Goal: Task Accomplishment & Management: Manage account settings

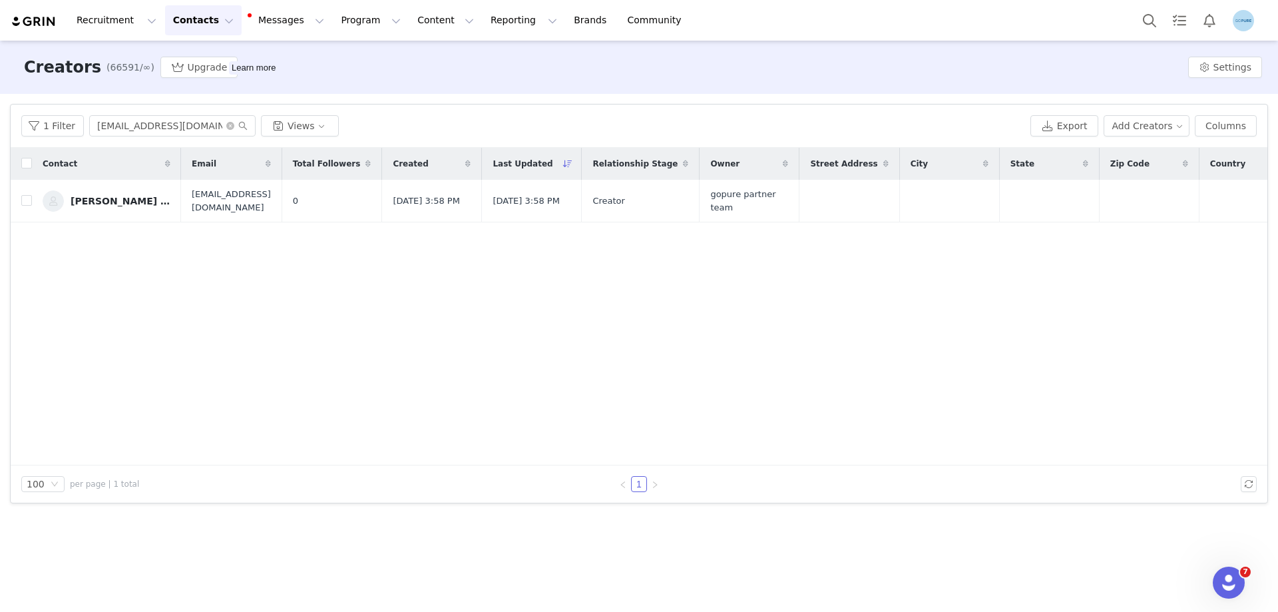
click at [280, 284] on div "Contact Email Total Followers Created Last Updated Relationship Stage Owner Str…" at bounding box center [639, 307] width 1257 height 318
click at [130, 127] on input "lisandrapi1986@gmail.com" at bounding box center [172, 125] width 166 height 21
click at [131, 127] on input "lisandrapi1986@gmail.com" at bounding box center [172, 125] width 166 height 21
paste input "kiabarrientosss"
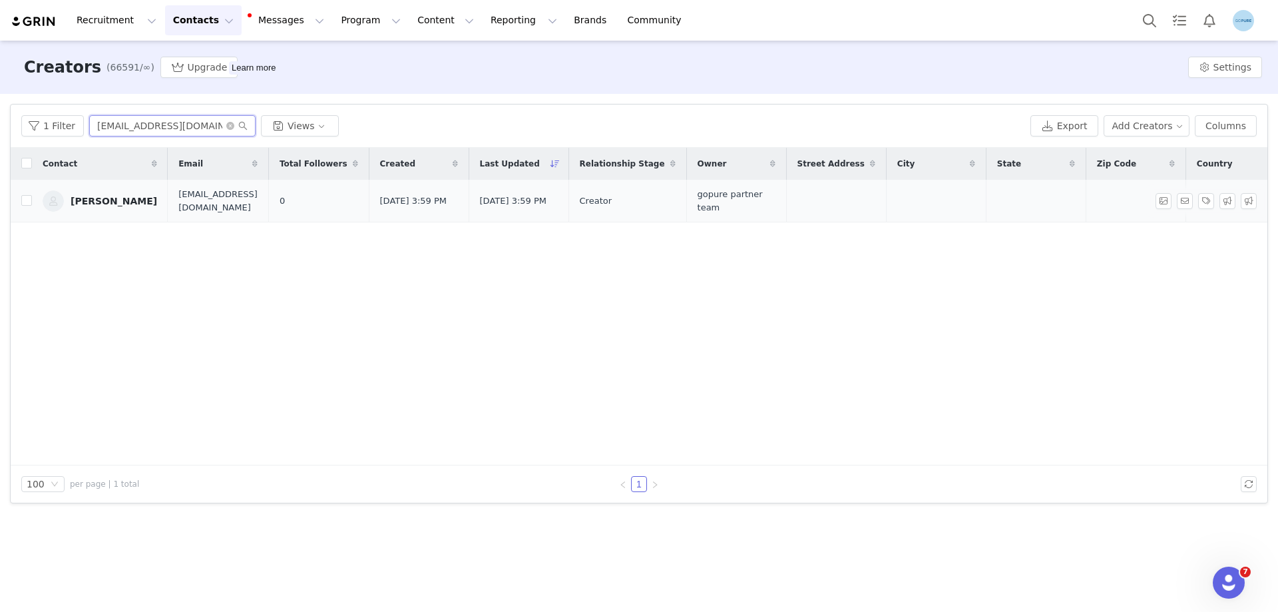
type input "kiabarrientosss@gmail.com"
click at [118, 204] on div "Maritza Barrientos" at bounding box center [114, 201] width 87 height 11
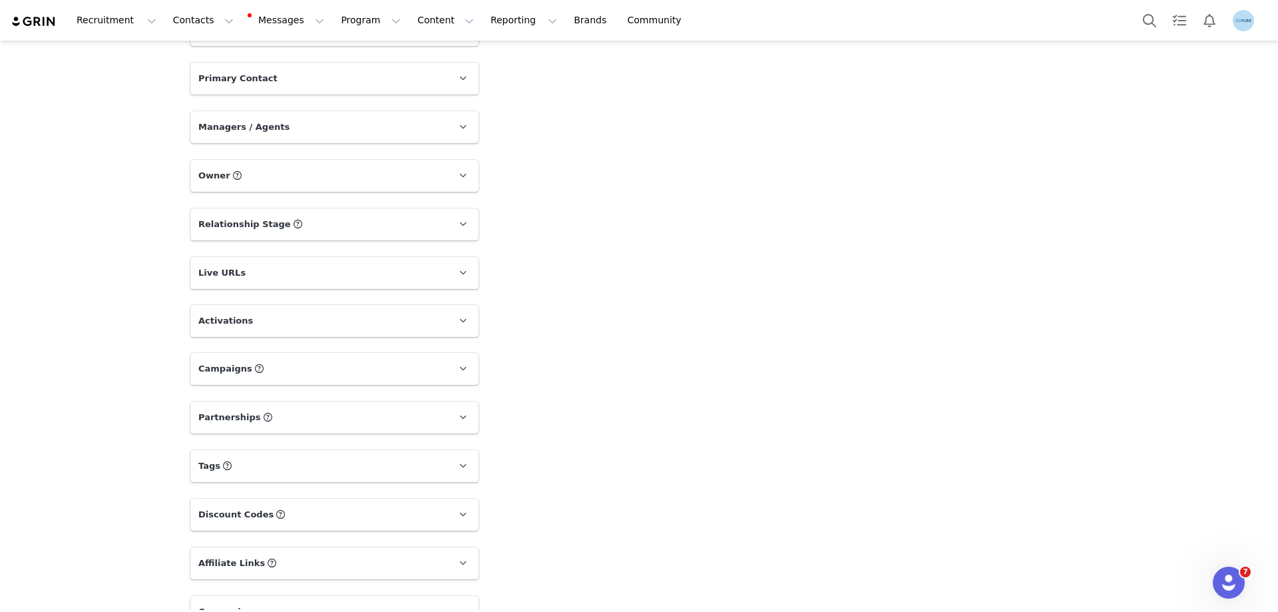
scroll to position [694, 0]
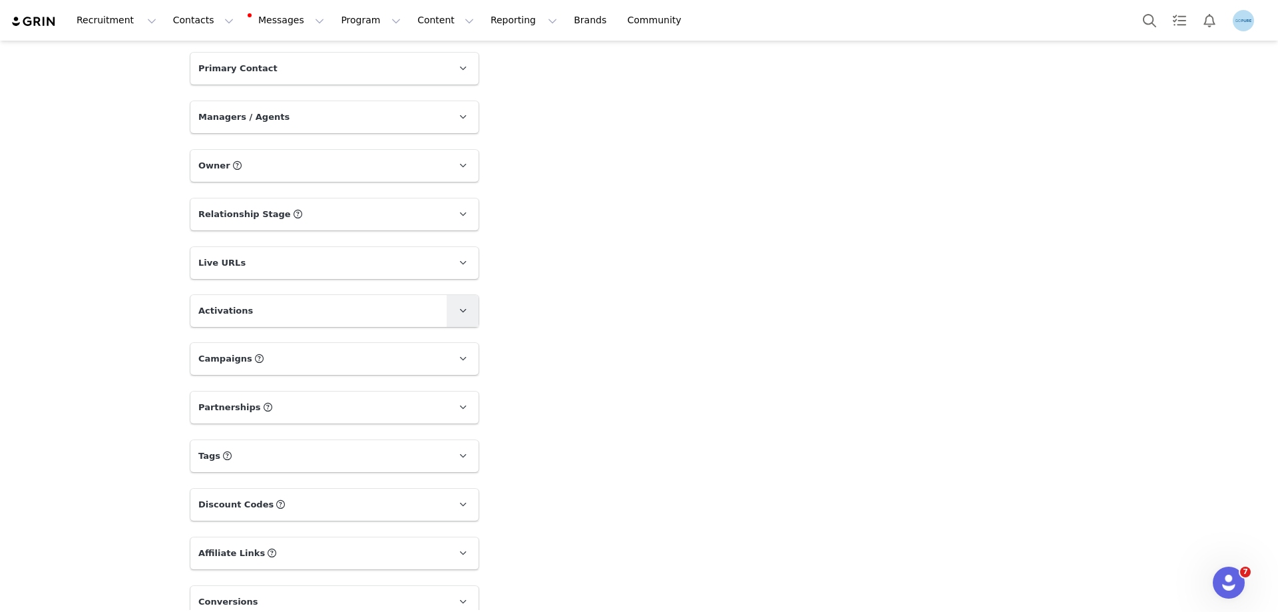
click at [459, 308] on icon at bounding box center [462, 310] width 7 height 9
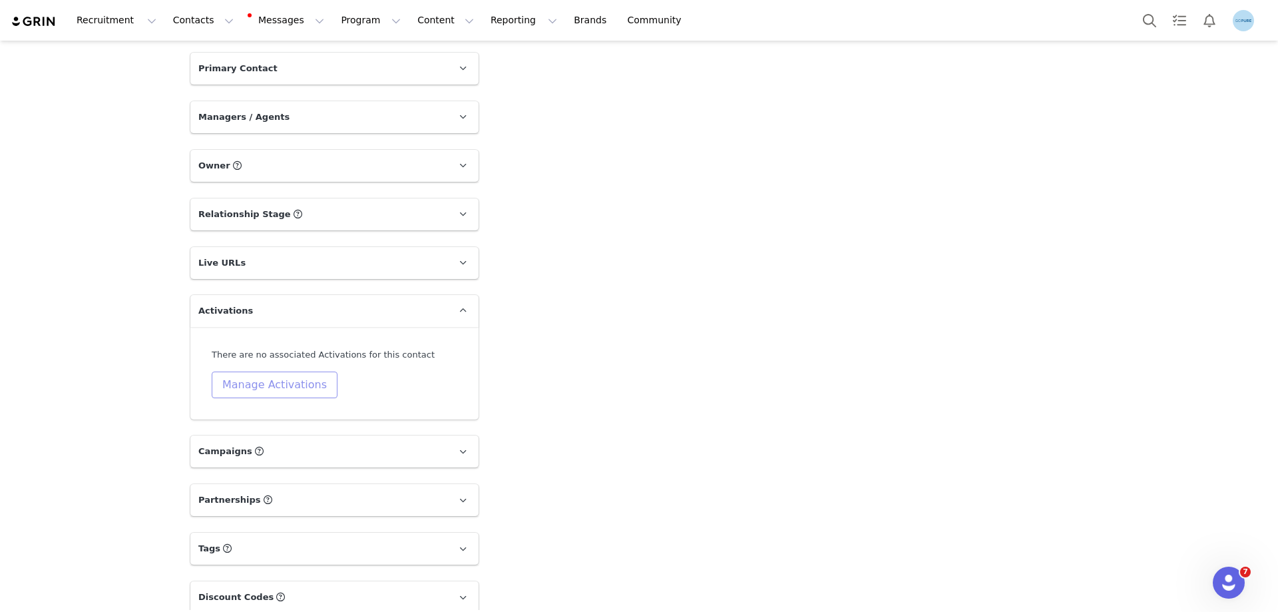
click at [278, 382] on button "Manage Activations" at bounding box center [275, 385] width 126 height 27
click at [229, 432] on div "Select Activation" at bounding box center [207, 437] width 79 height 20
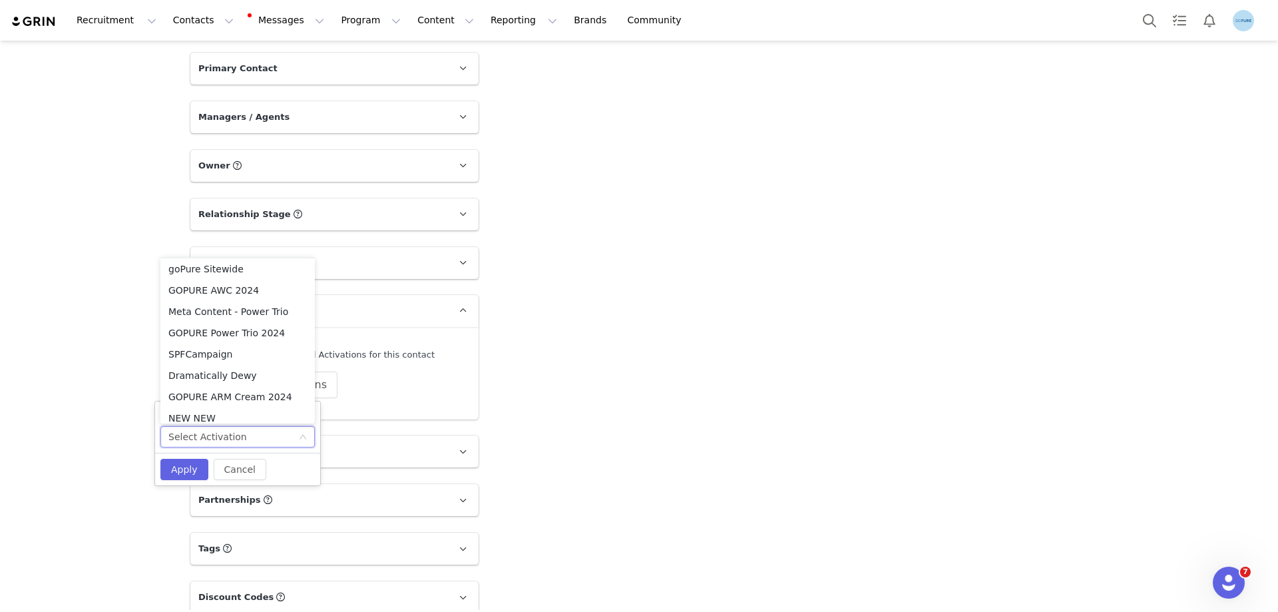
scroll to position [542, 0]
click at [213, 323] on li "Meta Content" at bounding box center [237, 324] width 154 height 21
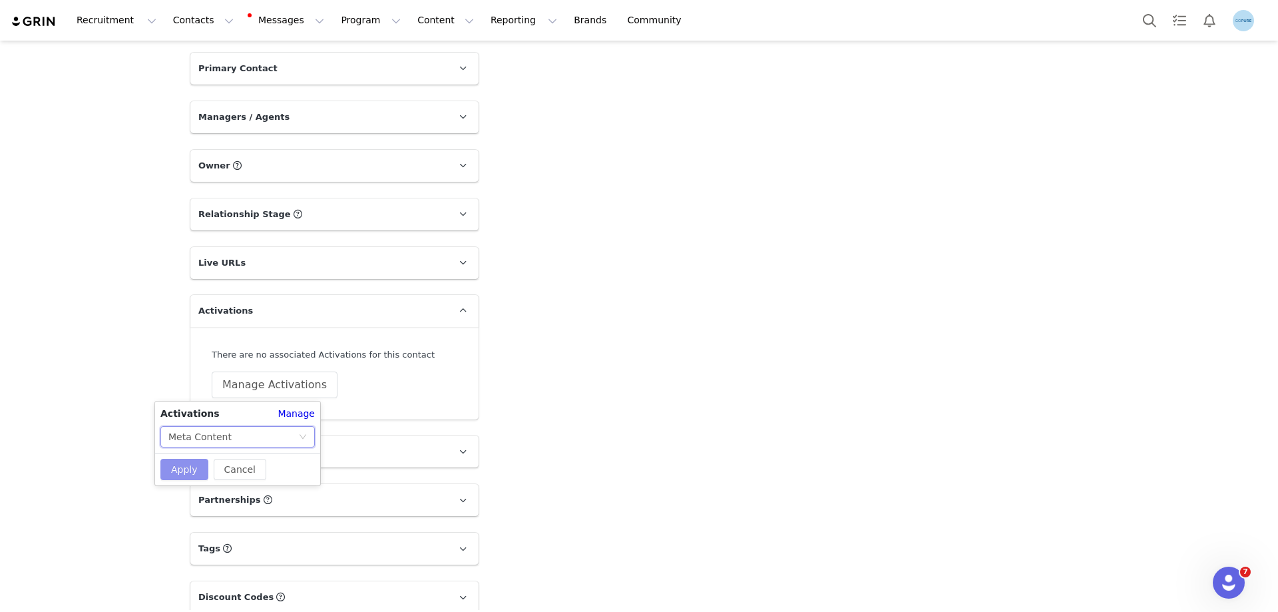
click at [178, 469] on button "Apply" at bounding box center [184, 469] width 48 height 21
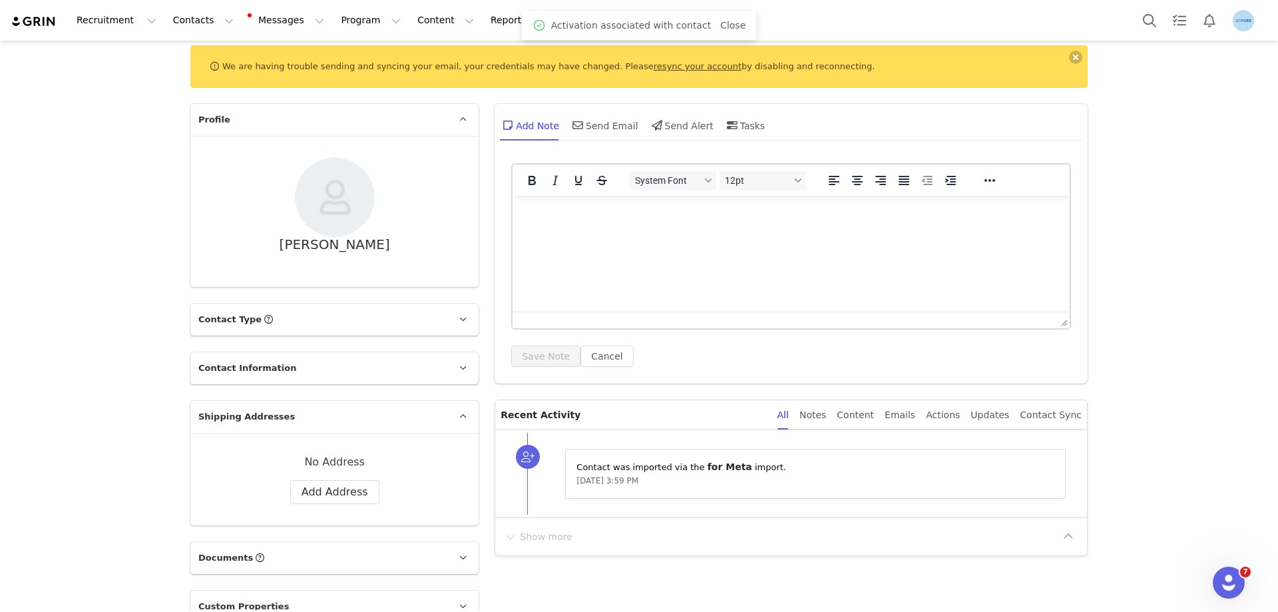
scroll to position [0, 0]
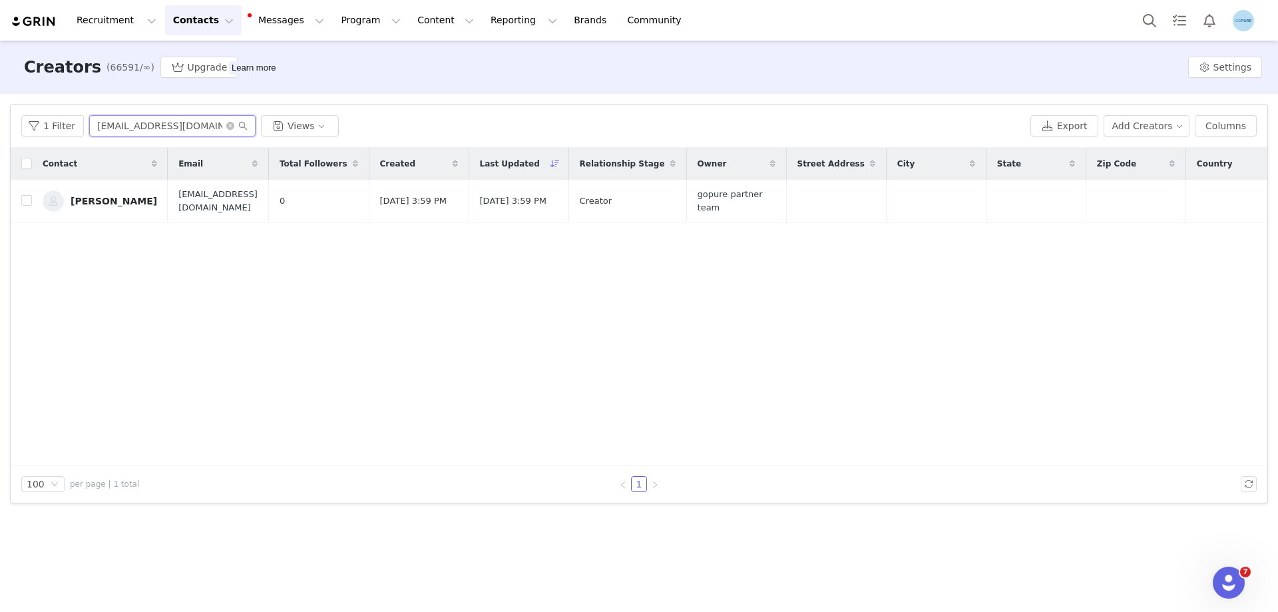
click at [176, 125] on input "kiabarrientosss@gmail.com" at bounding box center [172, 125] width 166 height 21
click at [176, 124] on input "kiabarrientosss@gmail.com" at bounding box center [172, 125] width 166 height 21
paste input "hi.clairissa"
click at [175, 125] on input "hi.clairissa@gmail.com" at bounding box center [172, 125] width 166 height 21
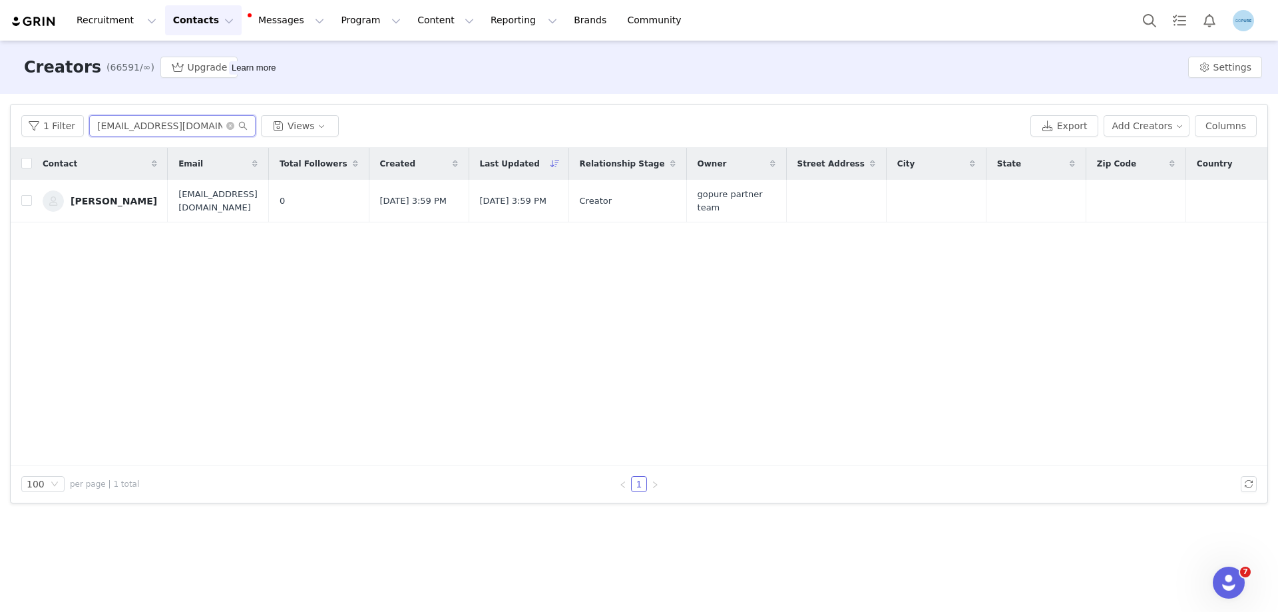
click at [175, 125] on input "hi.clairissa@gmail.com" at bounding box center [172, 125] width 166 height 21
paste input "sortacoastal"
click at [188, 131] on input "sortacoastal@gmail.com" at bounding box center [172, 125] width 166 height 21
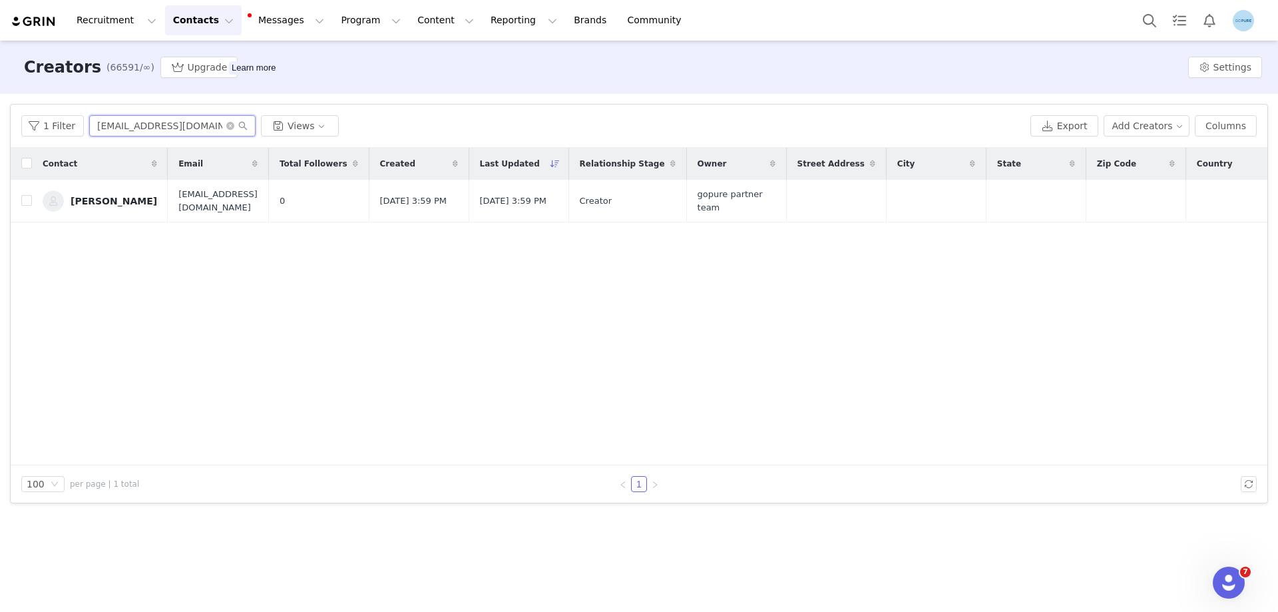
click at [188, 131] on input "sortacoastal@gmail.com" at bounding box center [172, 125] width 166 height 21
paste input "hayjaxx228"
drag, startPoint x: 106, startPoint y: 203, endPoint x: 276, endPoint y: 220, distance: 171.3
click at [276, 220] on td "0" at bounding box center [318, 201] width 101 height 43
click at [161, 127] on input "shayjaxx228@gmail.com" at bounding box center [172, 125] width 166 height 21
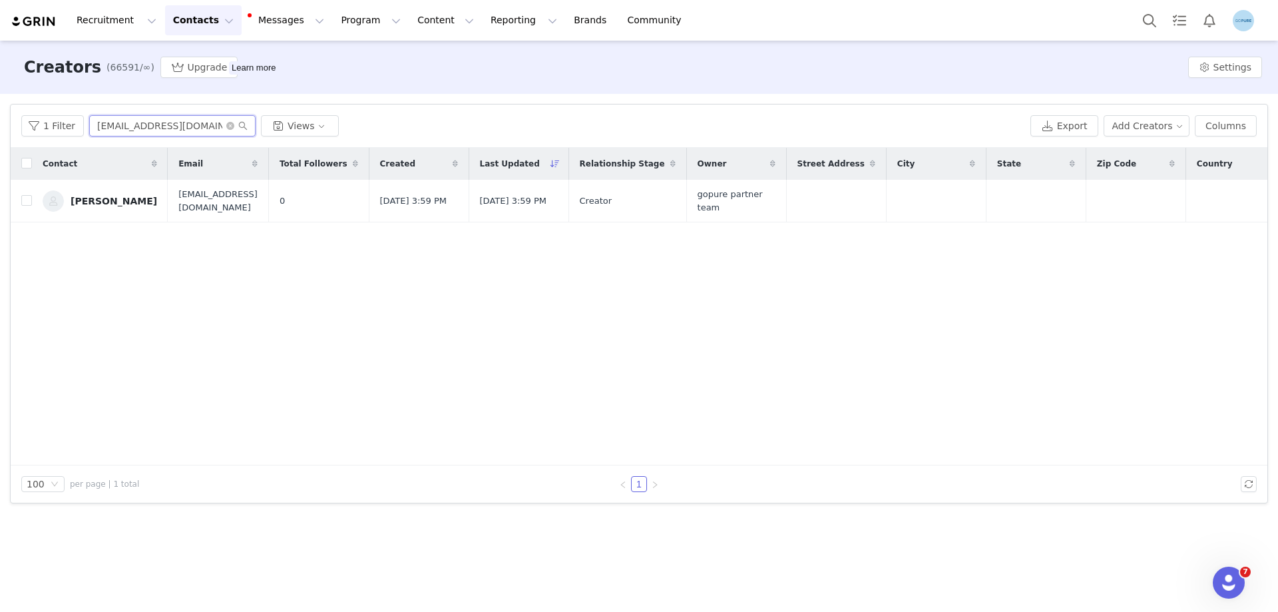
click at [161, 127] on input "shayjaxx228@gmail.com" at bounding box center [172, 125] width 166 height 21
paste input "adiebrownbarber"
click at [138, 127] on input "sadiebrownbarber@gmail.com" at bounding box center [172, 125] width 166 height 21
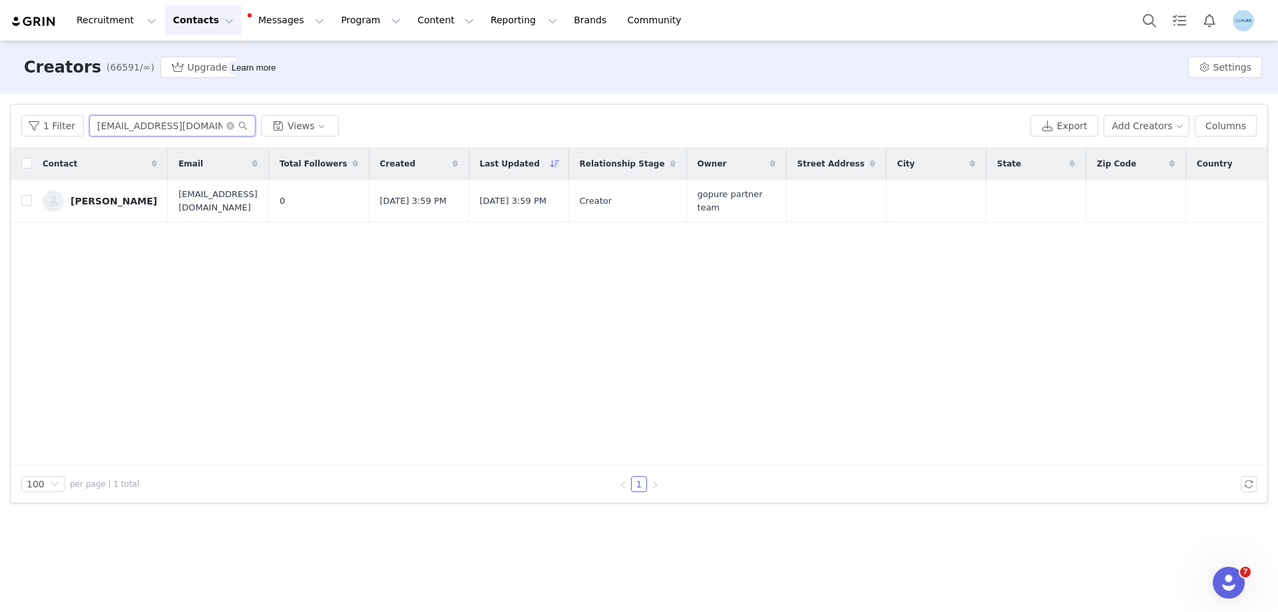
click at [138, 127] on input "sadiebrownbarber@gmail.com" at bounding box center [172, 125] width 166 height 21
paste input "kcembry.1@yahoo"
click at [134, 128] on input "kcembry.1@yahoo.com" at bounding box center [172, 125] width 166 height 21
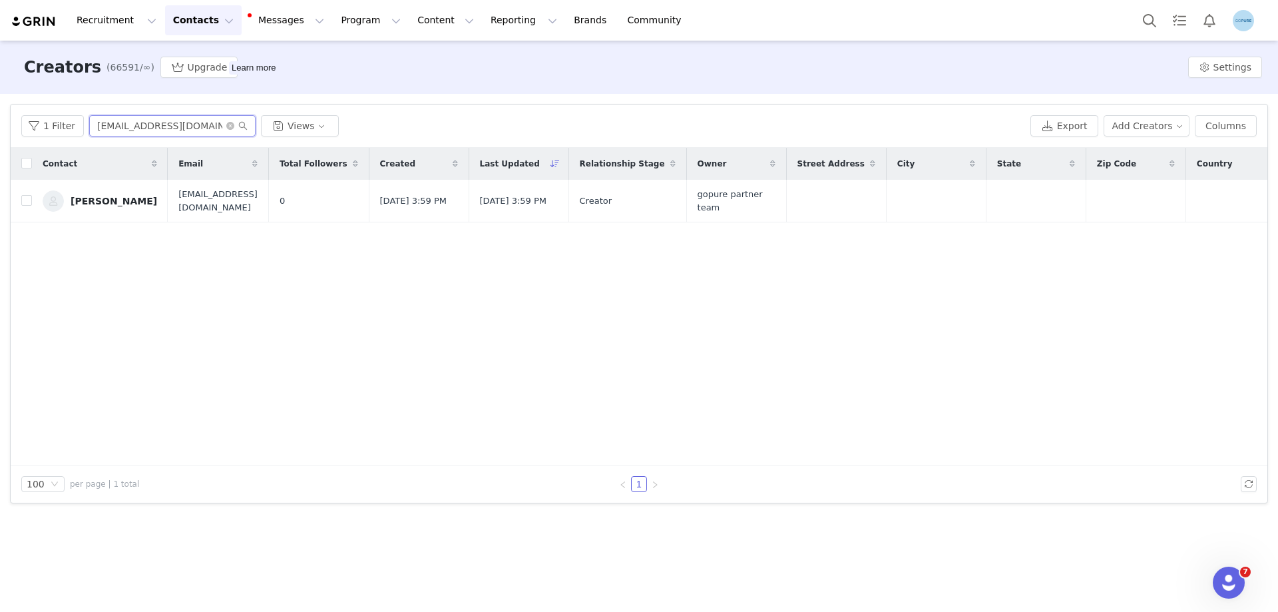
paste input "sujatalamichhane87@gmail"
click at [164, 128] on input "sujatalamichhane87@gmail.com" at bounding box center [172, 125] width 166 height 21
paste input "collab.morganm"
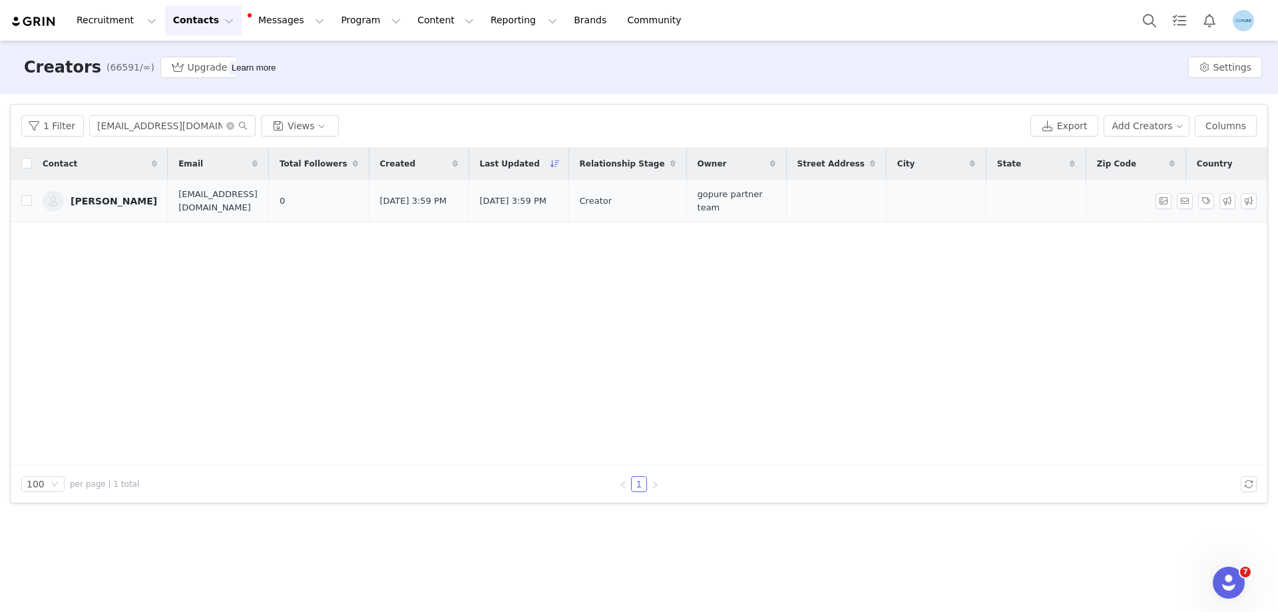
drag, startPoint x: 123, startPoint y: 192, endPoint x: 112, endPoint y: 204, distance: 15.5
click at [134, 119] on input "collab.morganm@gmail.com" at bounding box center [172, 125] width 166 height 21
paste input "ntacthostjenn"
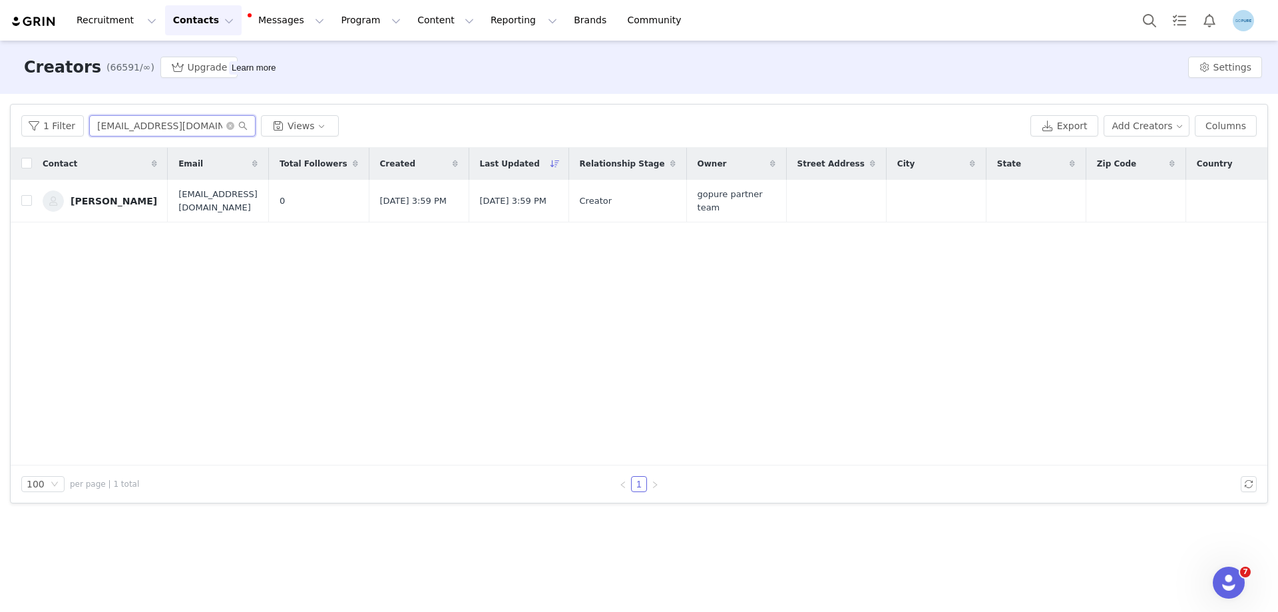
click at [166, 128] on input "contacthostjenn@gmail.com" at bounding box center [172, 125] width 166 height 21
paste input "kirsten.coco@yahoo"
click at [140, 120] on input "kirsten.coco@yahoo.com" at bounding box center [172, 125] width 166 height 21
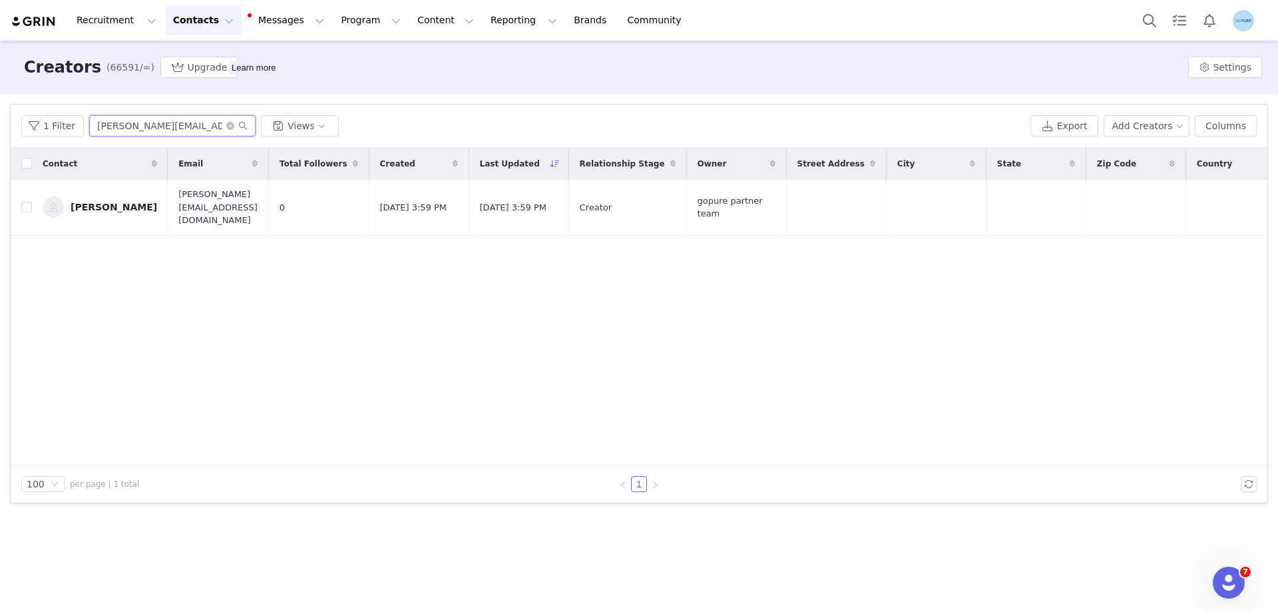
click at [140, 120] on input "kirsten.coco@yahoo.com" at bounding box center [172, 125] width 166 height 21
paste input "fanny.sanchezttshop@gmail"
click at [130, 132] on input "fanny.sanchezttshop@gmail.com" at bounding box center [172, 125] width 166 height 21
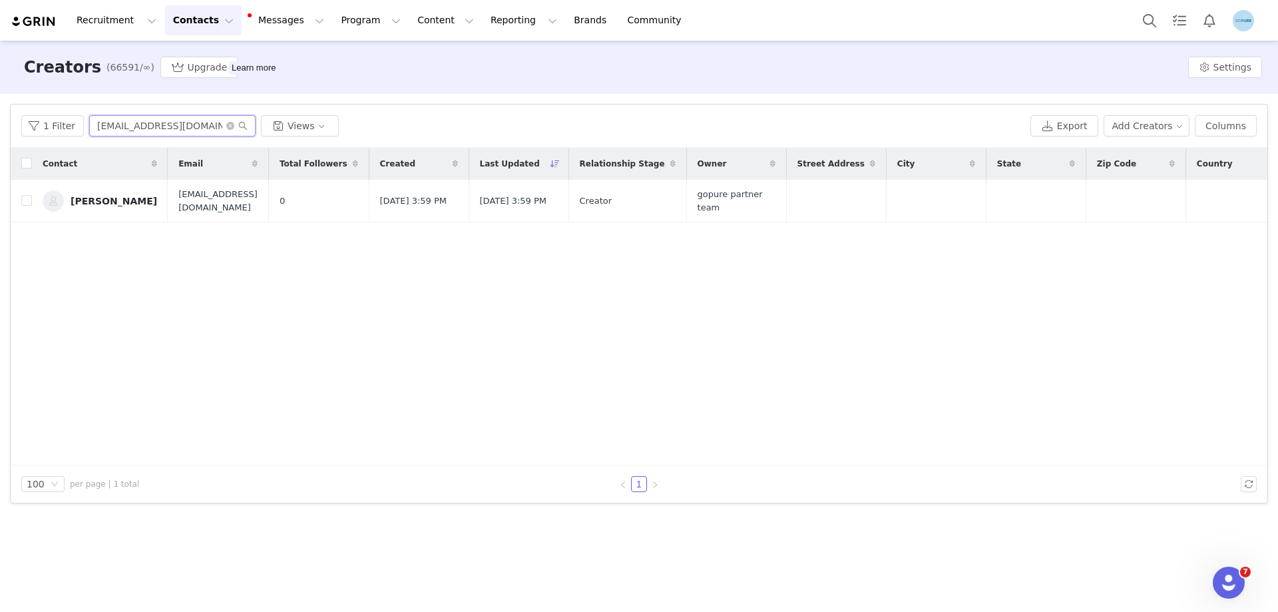
click at [130, 132] on input "fanny.sanchezttshop@gmail.com" at bounding box center [172, 125] width 166 height 21
paste input "mrskeltner24"
click at [128, 127] on input "mrskeltner24@gmail.com" at bounding box center [172, 125] width 166 height 21
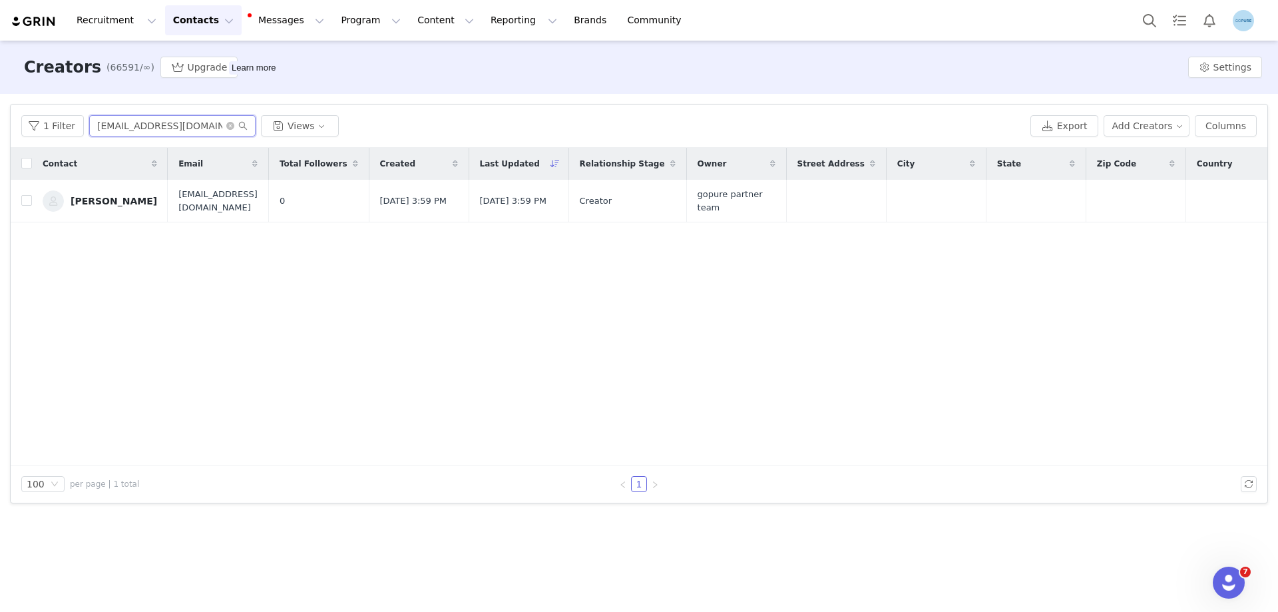
paste input "divorcedsinglemama@yahoo"
click at [180, 121] on input "divorcedsinglemama@yahoo.com" at bounding box center [172, 125] width 166 height 21
paste input "lovexlexicollabs@gmail"
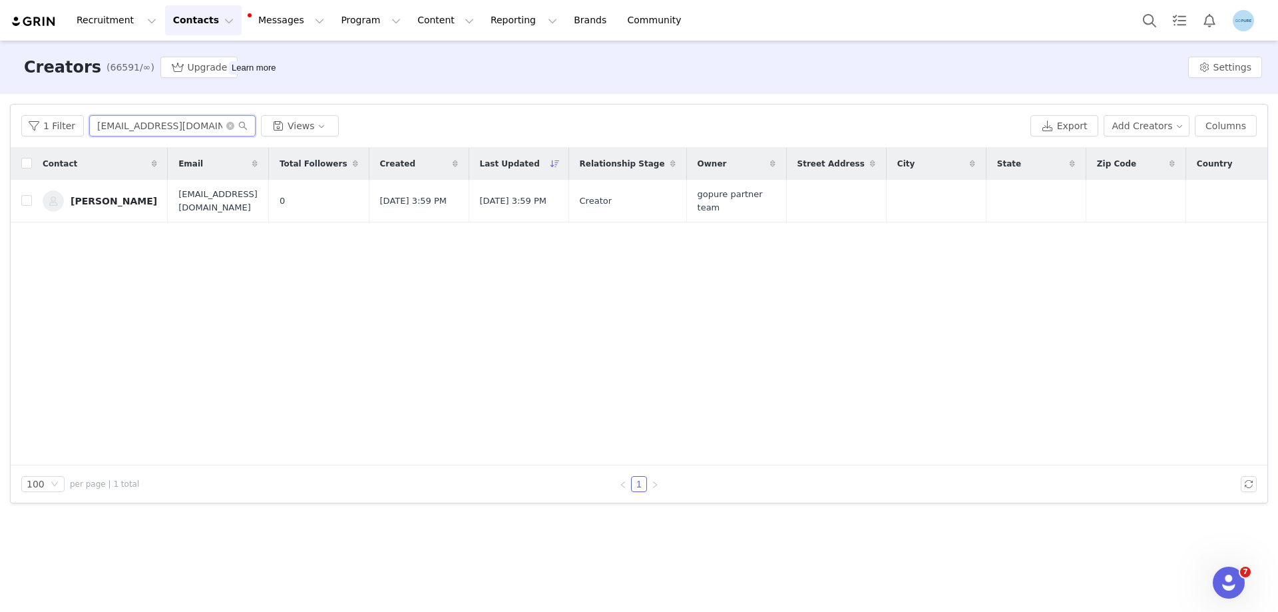
click at [173, 130] on input "[EMAIL_ADDRESS][DOMAIN_NAME]" at bounding box center [172, 125] width 166 height 21
paste input "m.carter4747"
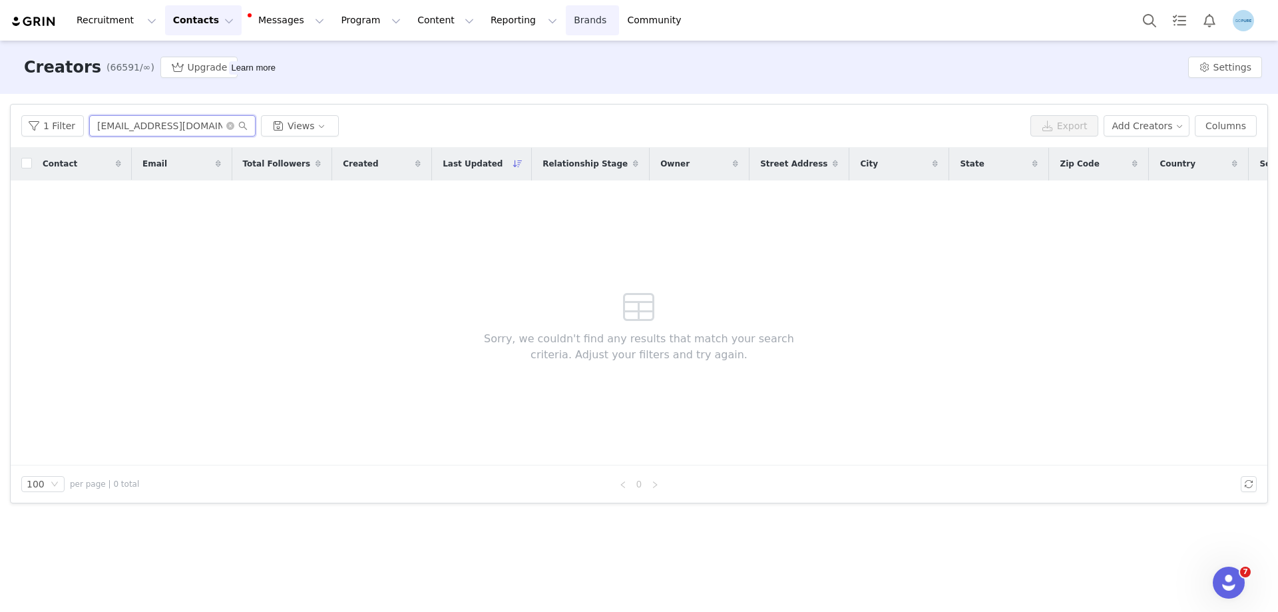
type input "m.carter4747@gmail.com"
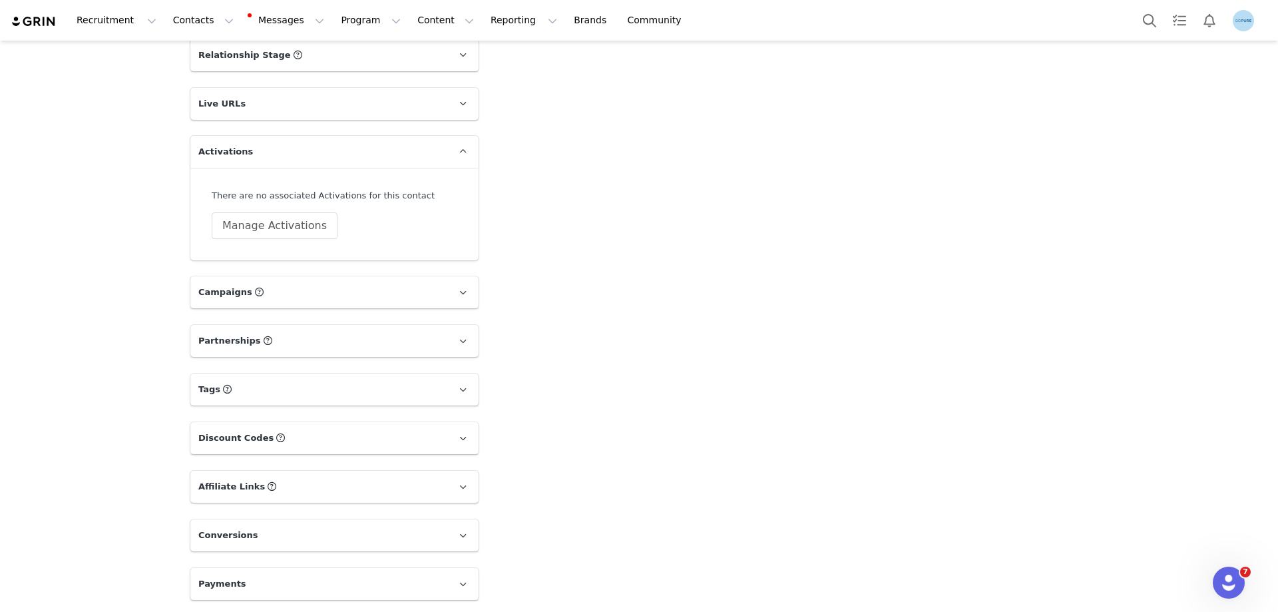
scroll to position [720, 0]
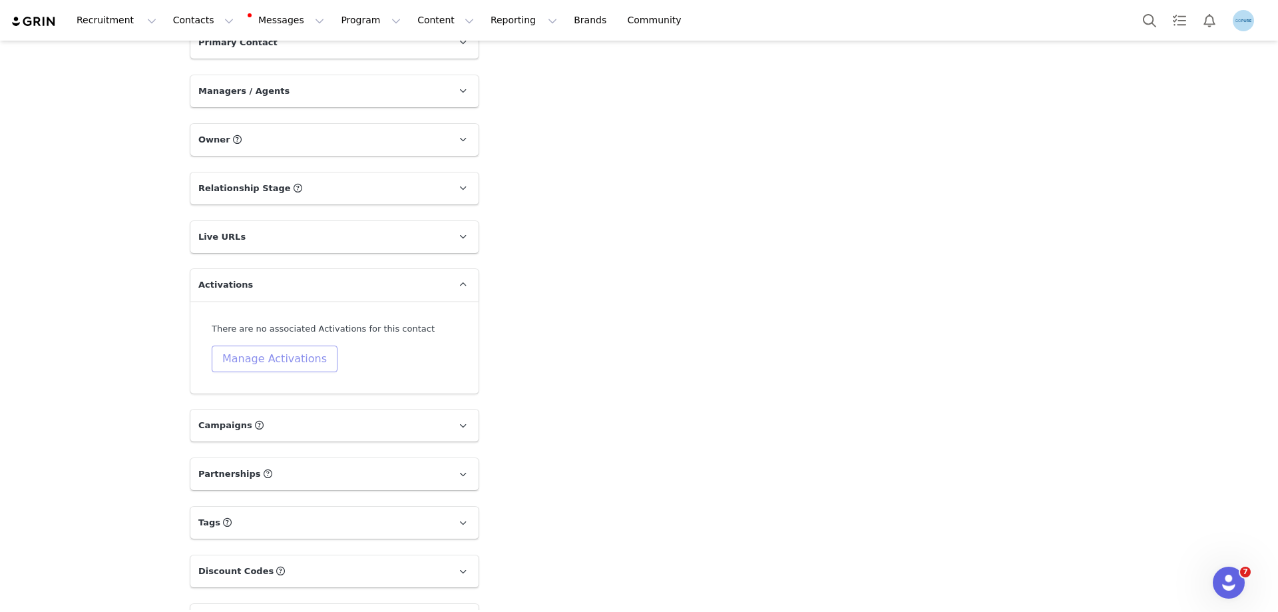
click at [277, 362] on button "Manage Activations" at bounding box center [275, 359] width 126 height 27
click at [278, 412] on div "Select Activation" at bounding box center [233, 411] width 130 height 20
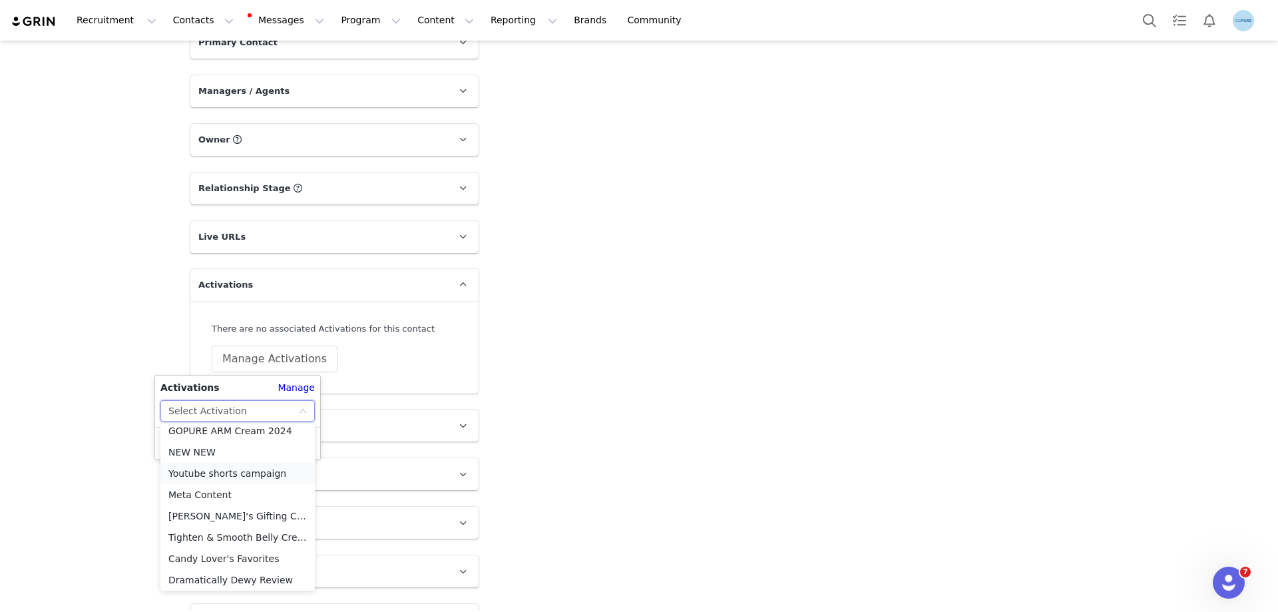
scroll to position [542, 0]
click at [203, 495] on li "Meta Content" at bounding box center [237, 491] width 154 height 21
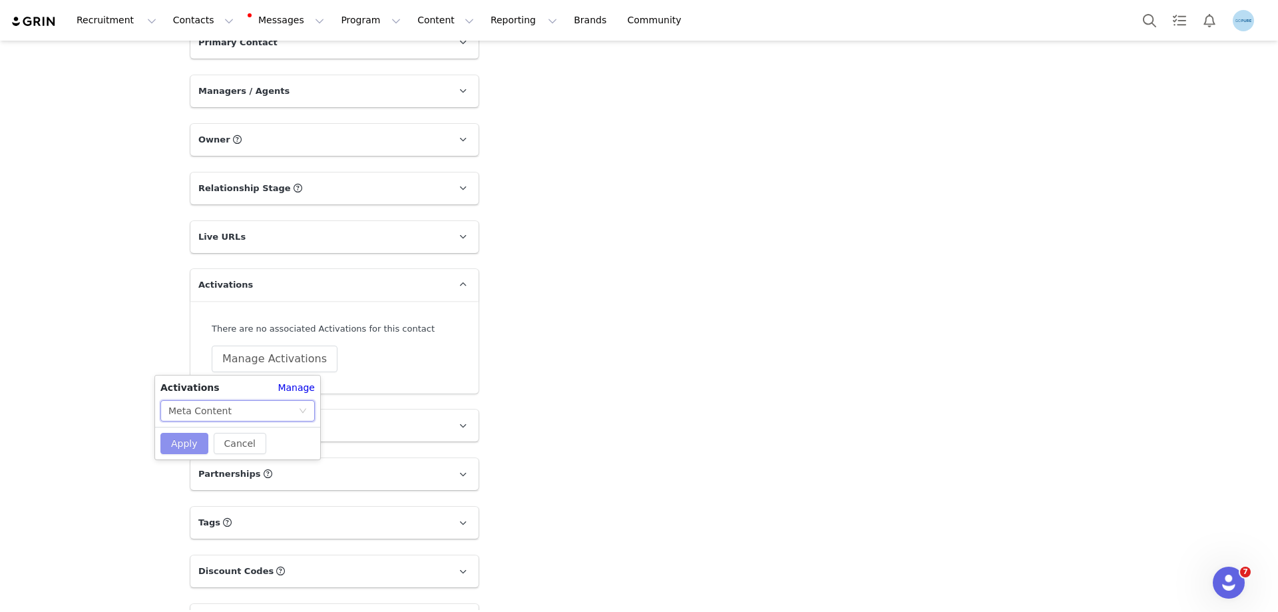
click at [186, 435] on button "Apply" at bounding box center [184, 443] width 48 height 21
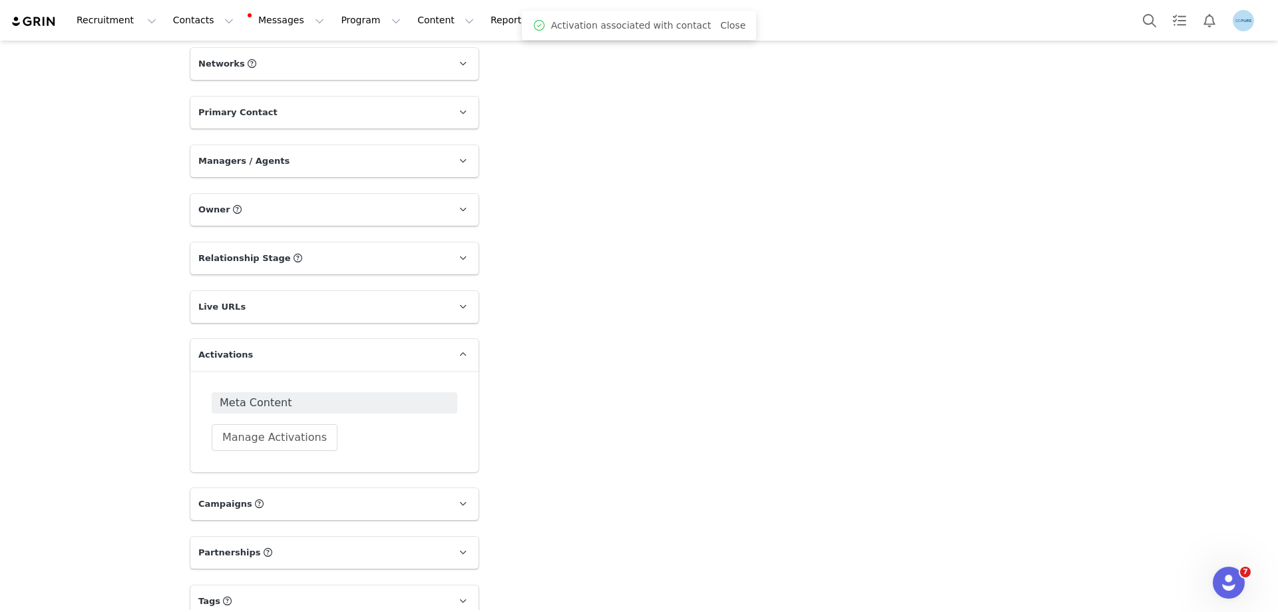
scroll to position [587, 0]
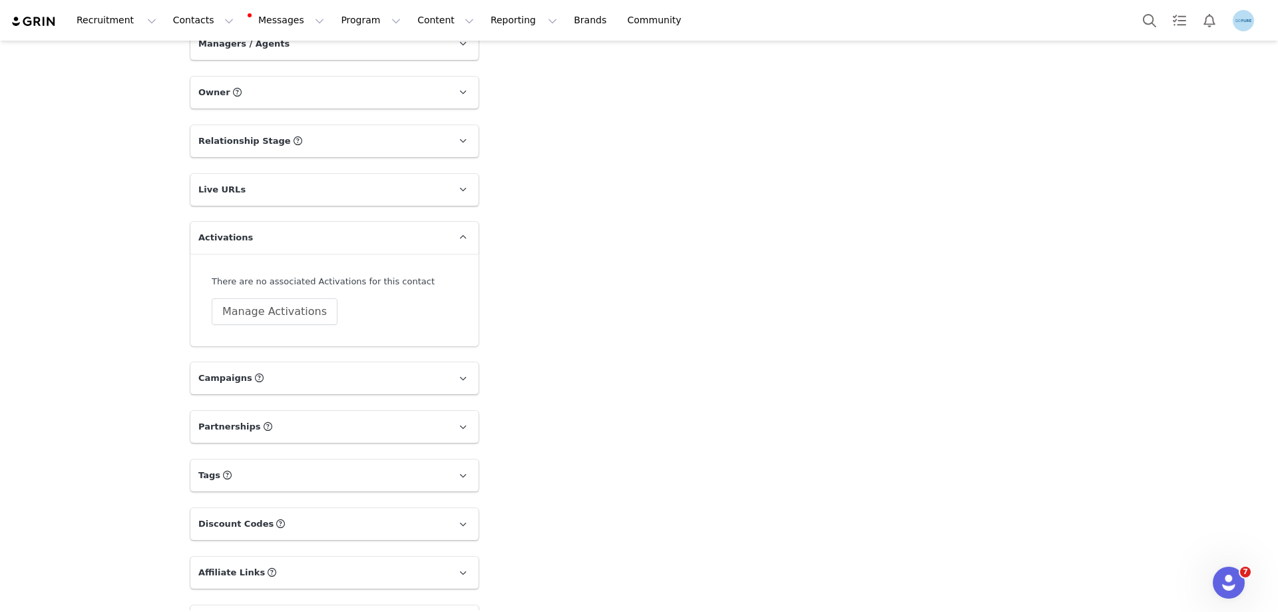
scroll to position [853, 0]
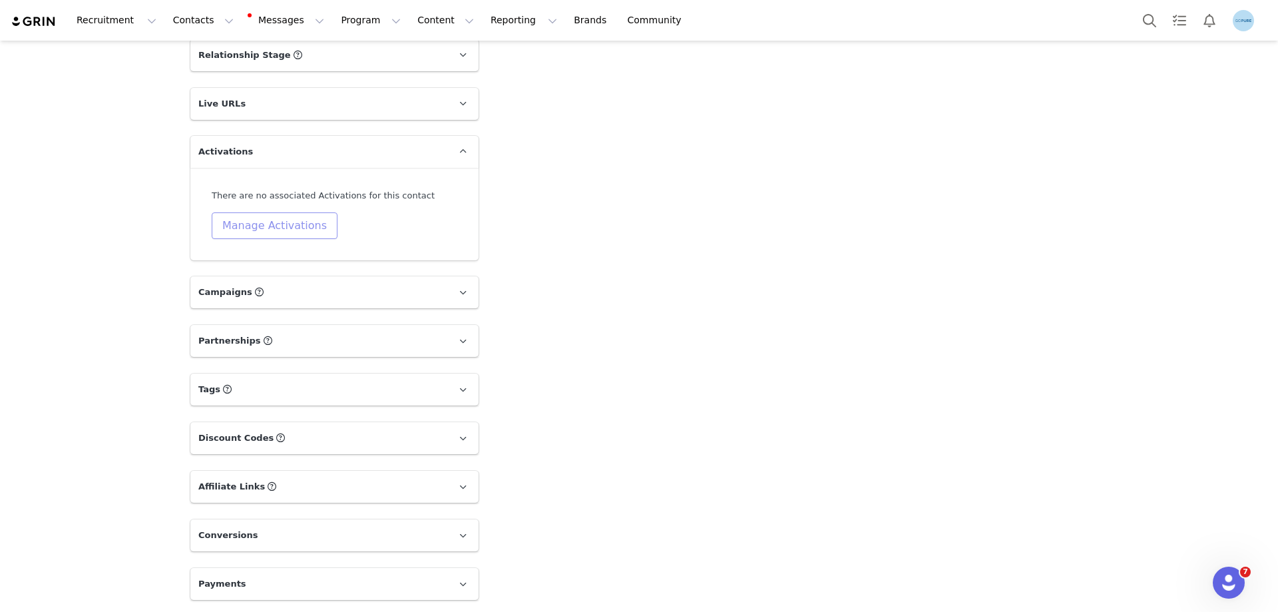
click at [272, 230] on button "Manage Activations" at bounding box center [275, 225] width 126 height 27
click at [276, 277] on div "Select Activation" at bounding box center [233, 278] width 130 height 20
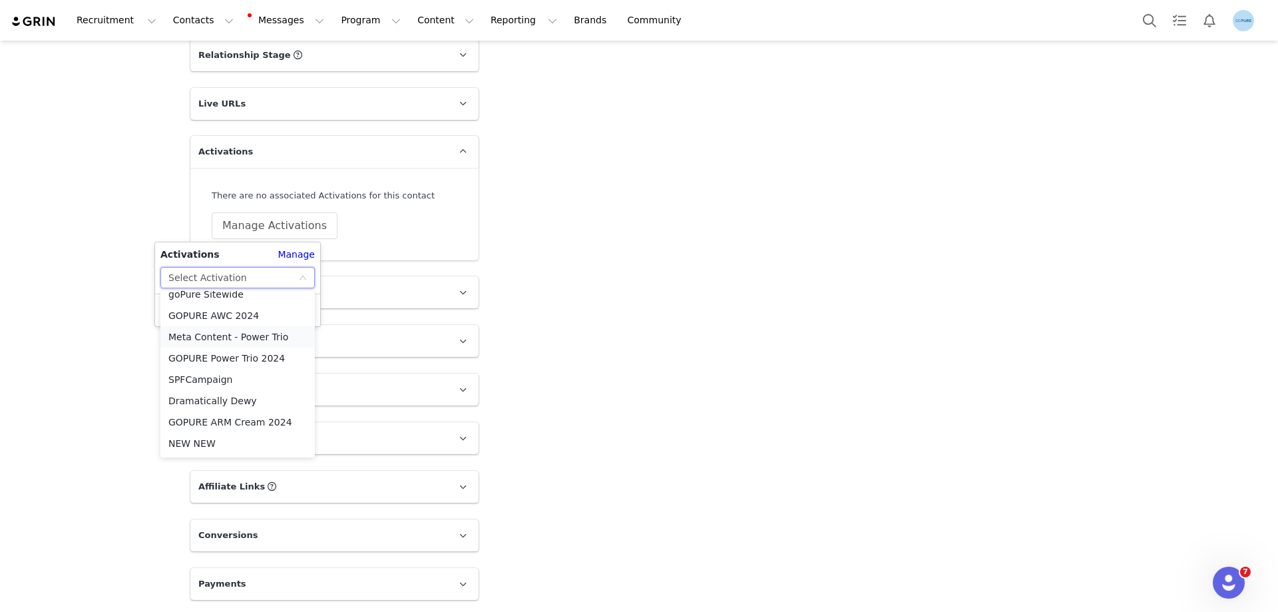
scroll to position [542, 0]
click at [209, 353] on li "Meta Content" at bounding box center [237, 358] width 154 height 21
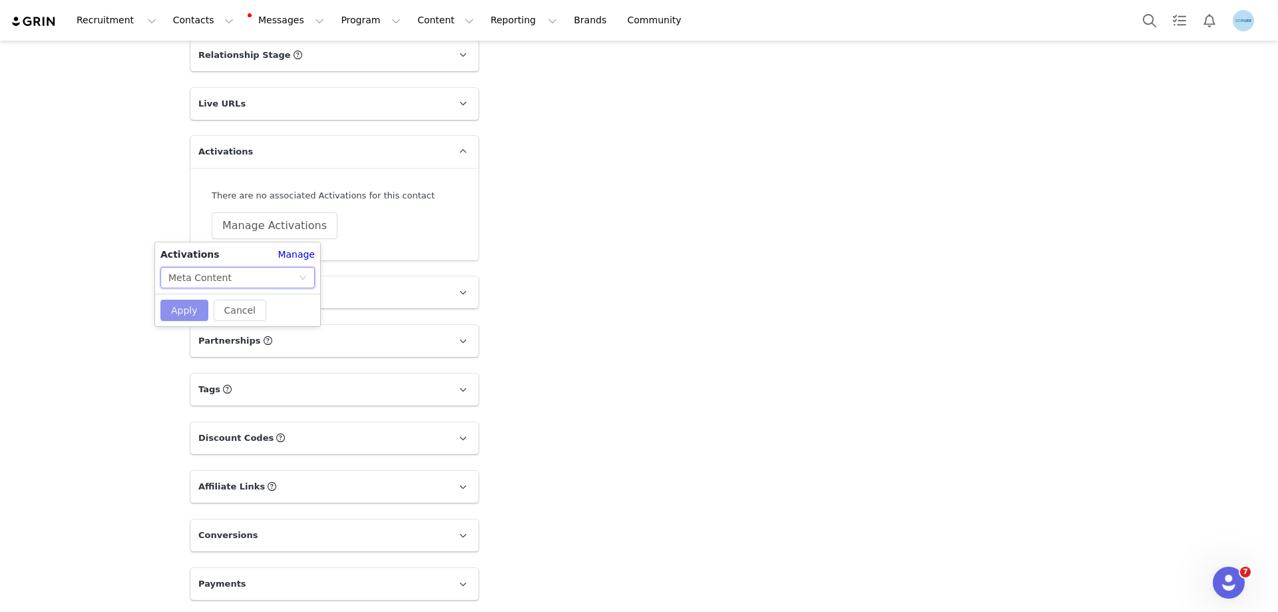
click at [196, 304] on button "Apply" at bounding box center [184, 310] width 48 height 21
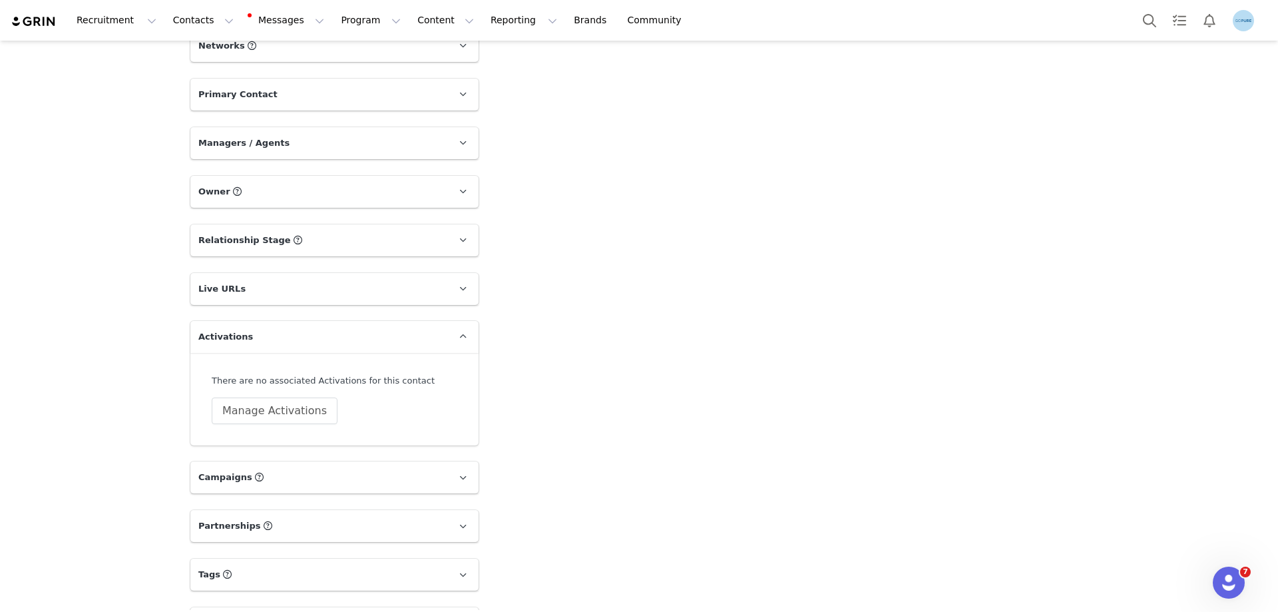
scroll to position [799, 0]
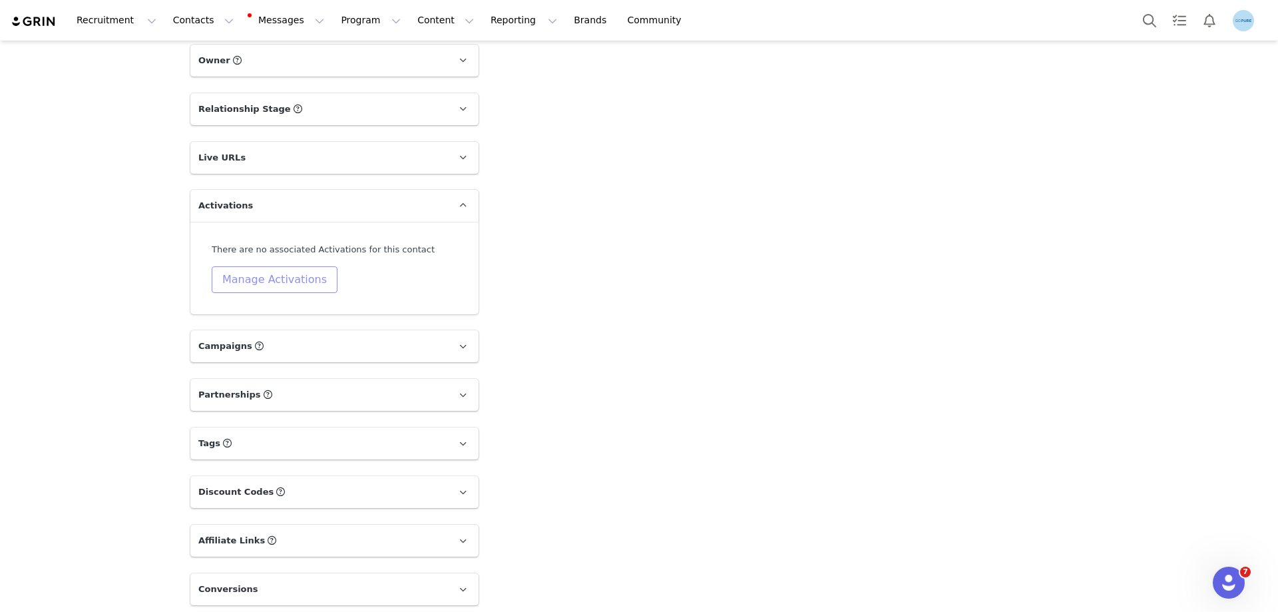
click at [305, 286] on button "Manage Activations" at bounding box center [275, 279] width 126 height 27
click at [296, 329] on div "Select Activation" at bounding box center [233, 332] width 130 height 20
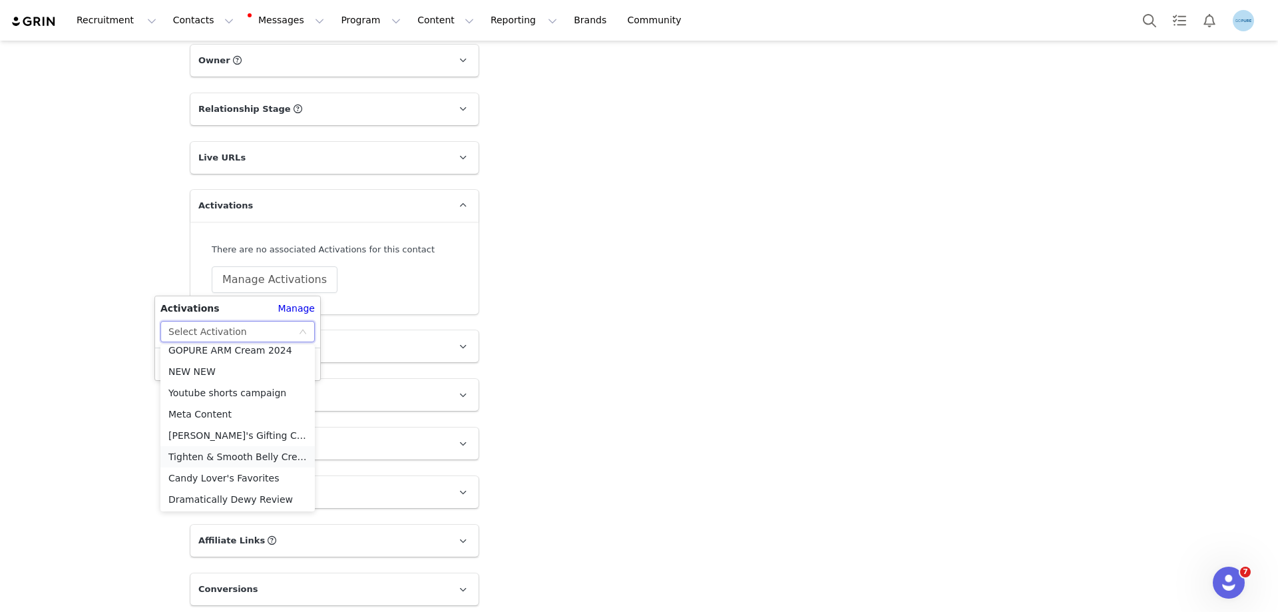
scroll to position [542, 0]
click at [221, 411] on li "Meta Content" at bounding box center [237, 412] width 154 height 21
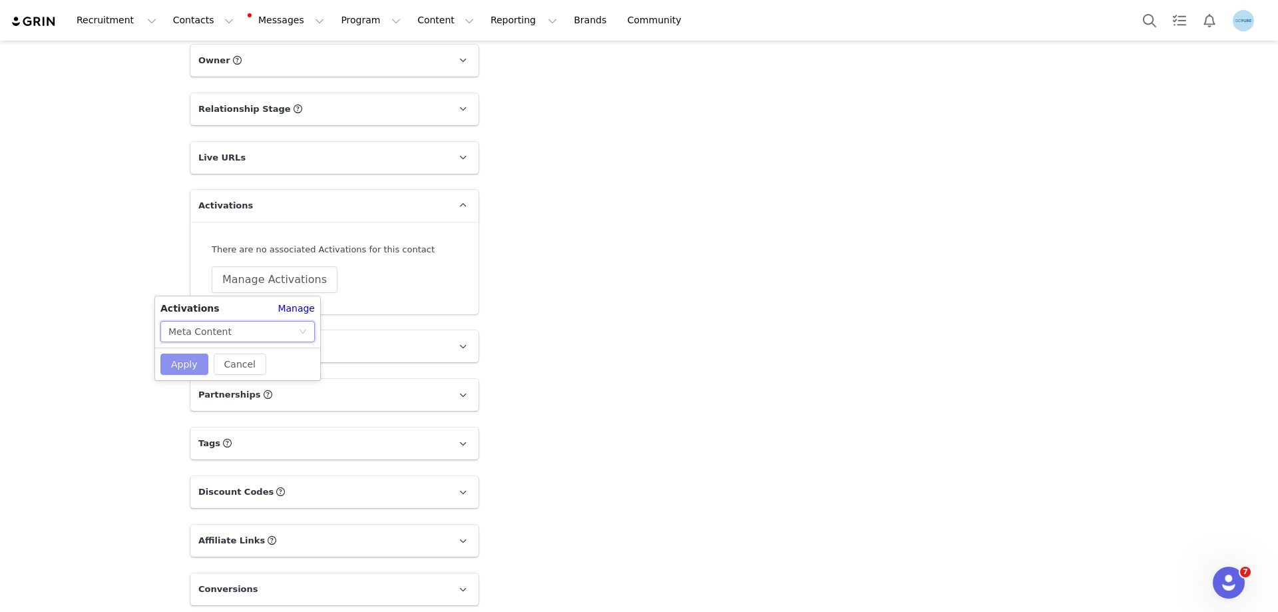
click at [193, 362] on button "Apply" at bounding box center [184, 364] width 48 height 21
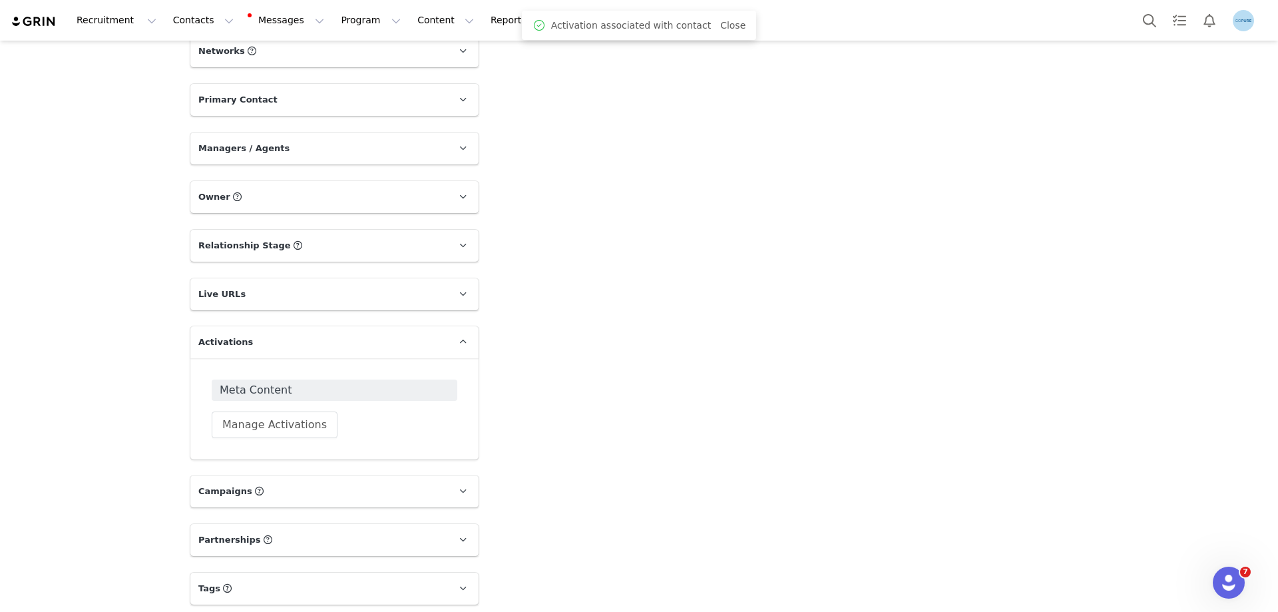
scroll to position [662, 0]
click at [460, 291] on icon at bounding box center [462, 294] width 7 height 9
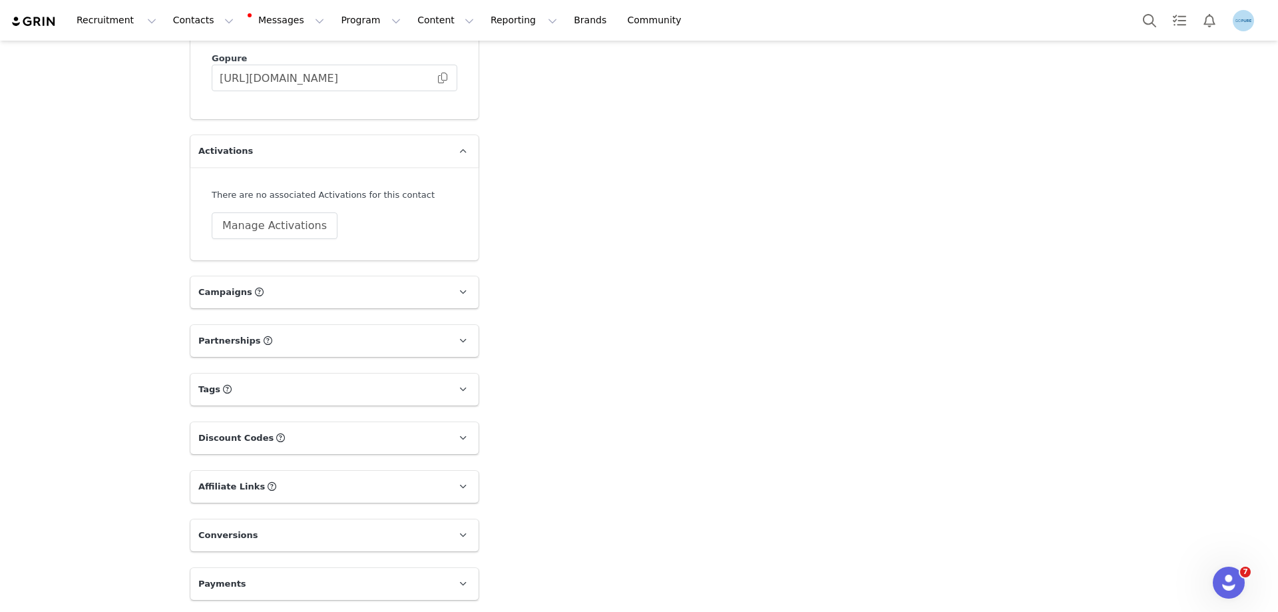
scroll to position [742, 0]
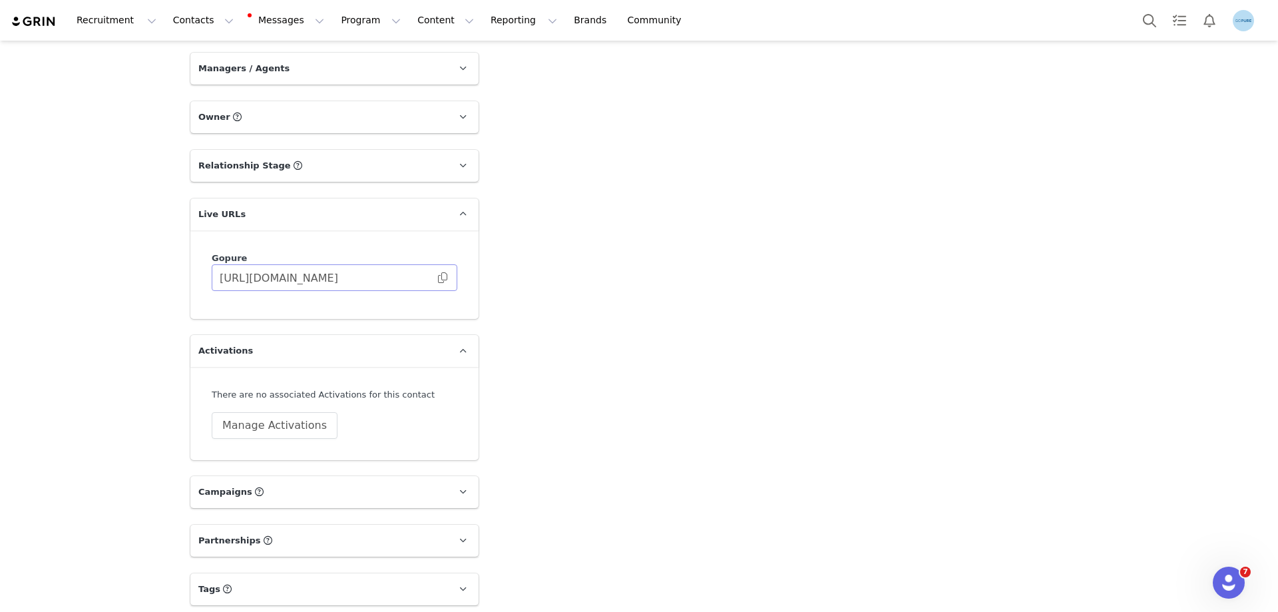
click at [439, 278] on span at bounding box center [442, 278] width 13 height 0
click at [287, 424] on button "Manage Activations" at bounding box center [275, 425] width 126 height 27
click at [258, 483] on div "Select Activation" at bounding box center [233, 477] width 130 height 20
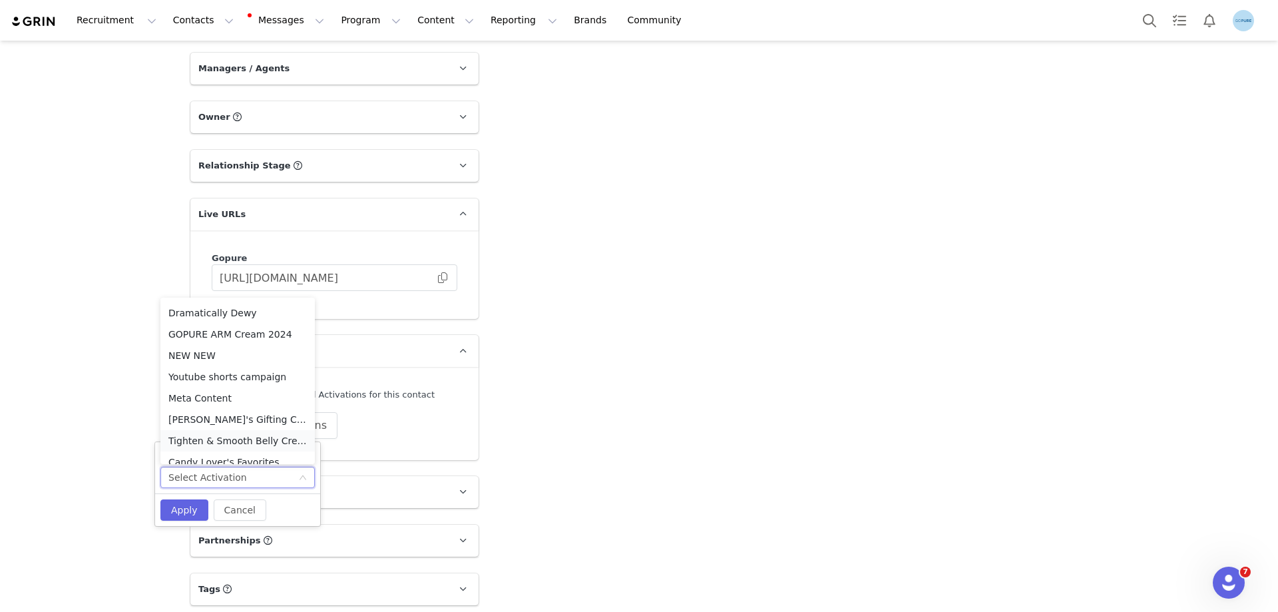
scroll to position [542, 0]
click at [196, 370] on li "Meta Content" at bounding box center [237, 365] width 154 height 21
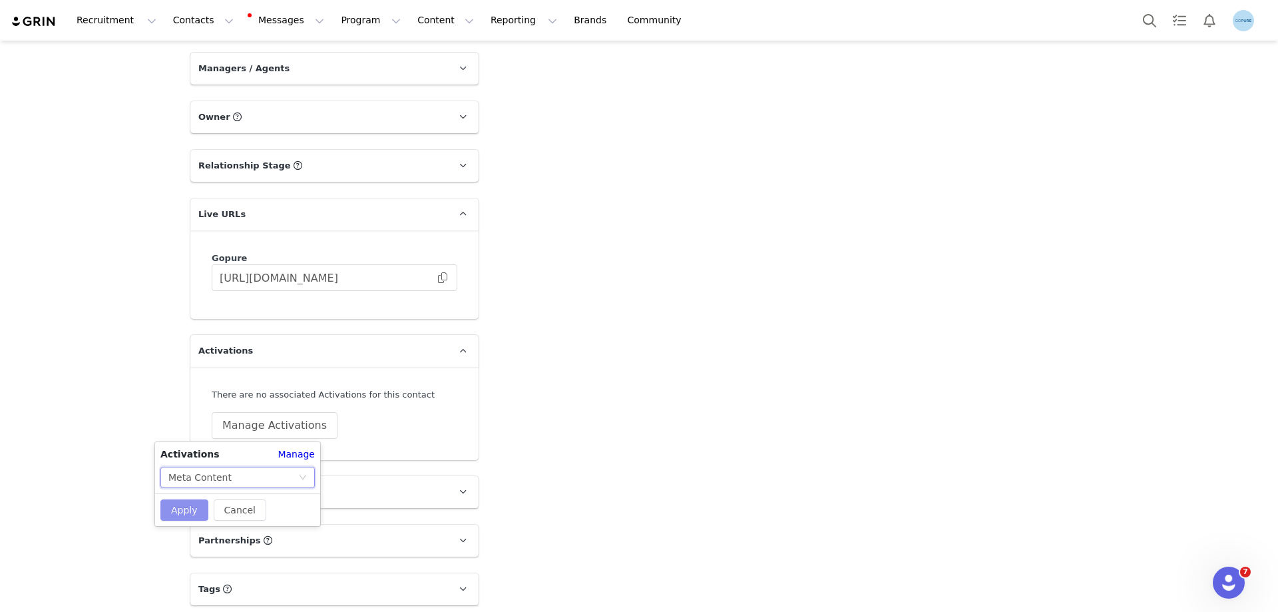
click at [184, 509] on button "Apply" at bounding box center [184, 509] width 48 height 21
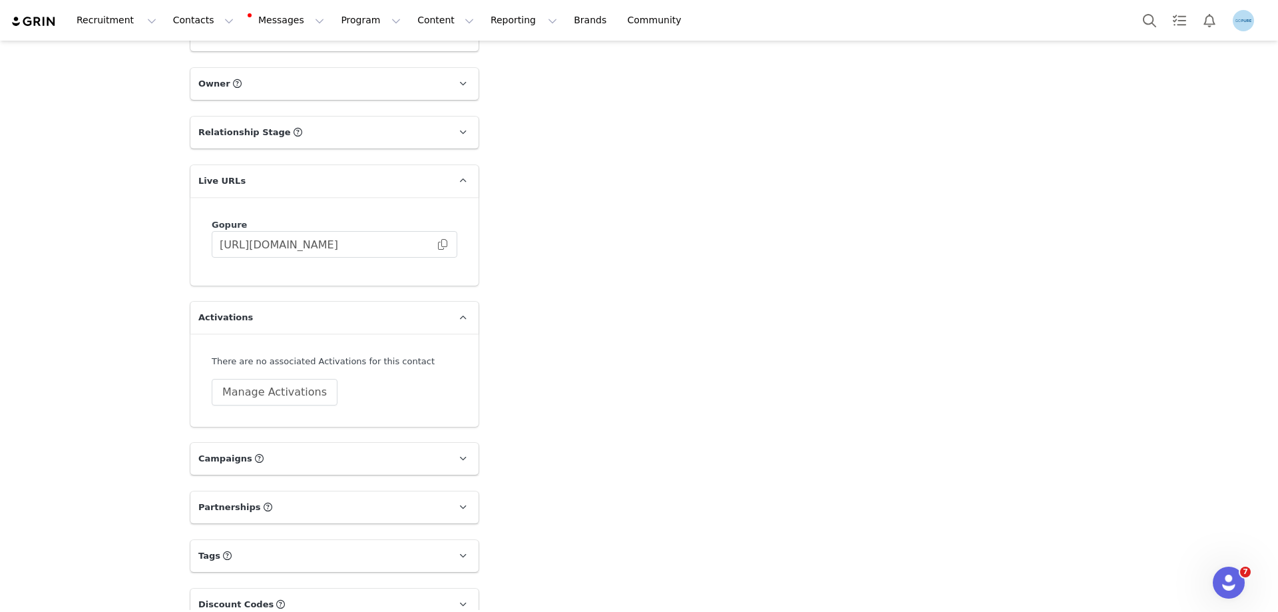
scroll to position [799, 0]
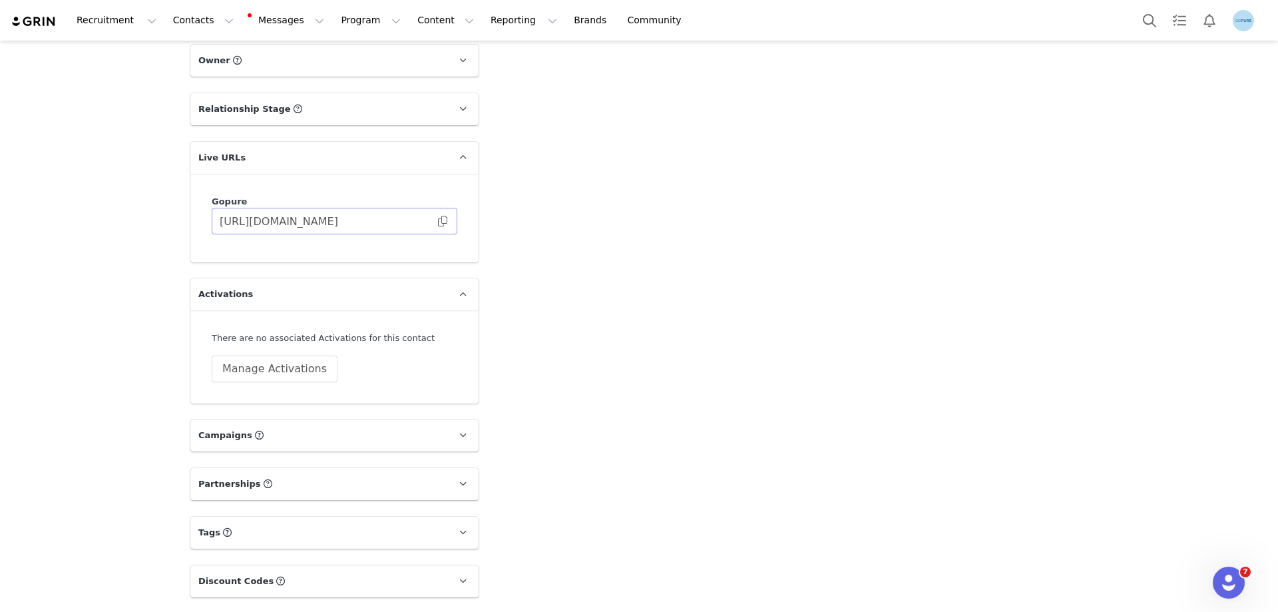
click at [438, 221] on span at bounding box center [442, 221] width 13 height 0
click at [280, 368] on button "Manage Activations" at bounding box center [275, 369] width 126 height 27
click at [246, 415] on div "Select Activation" at bounding box center [233, 421] width 130 height 20
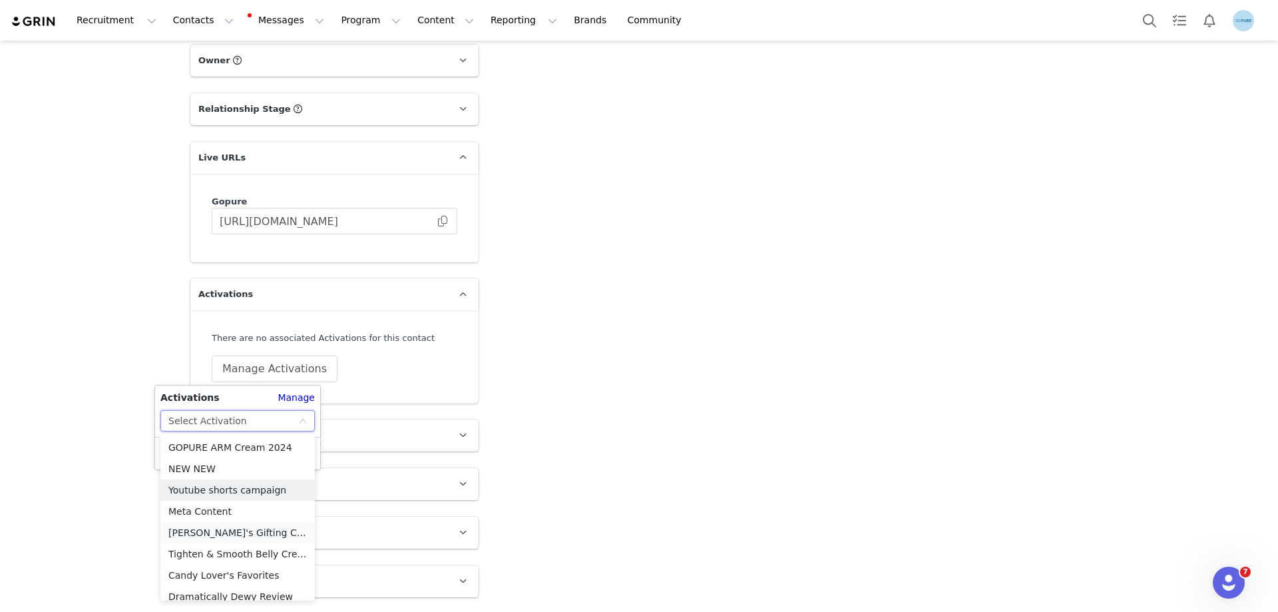
scroll to position [542, 0]
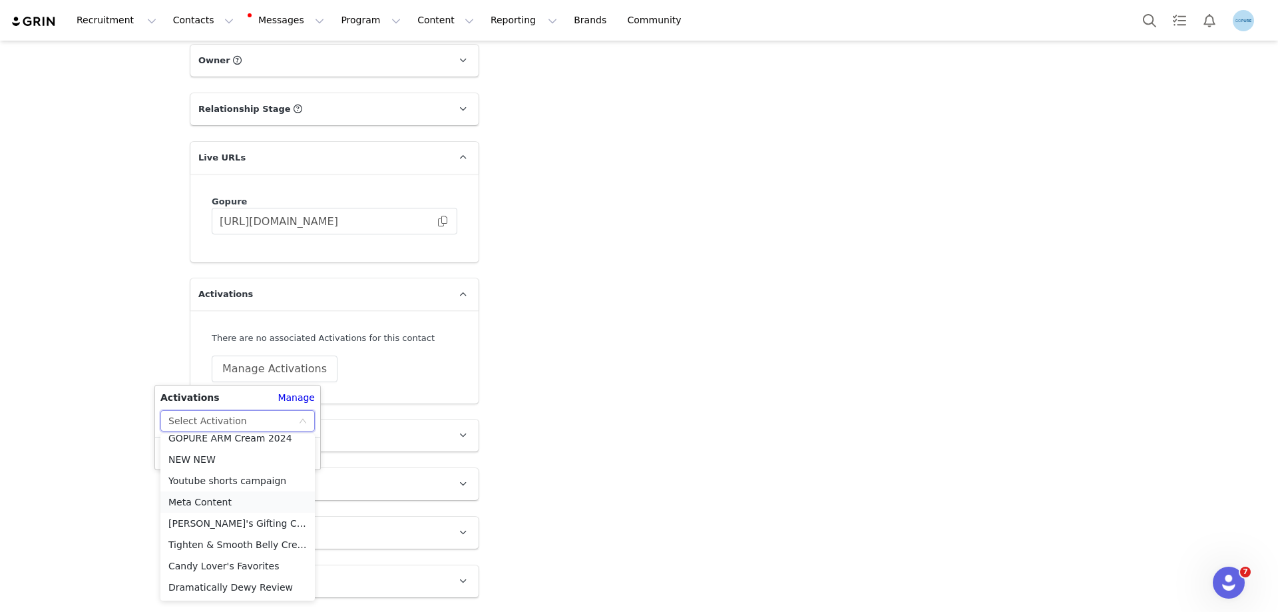
click at [228, 501] on li "Meta Content" at bounding box center [237, 501] width 154 height 21
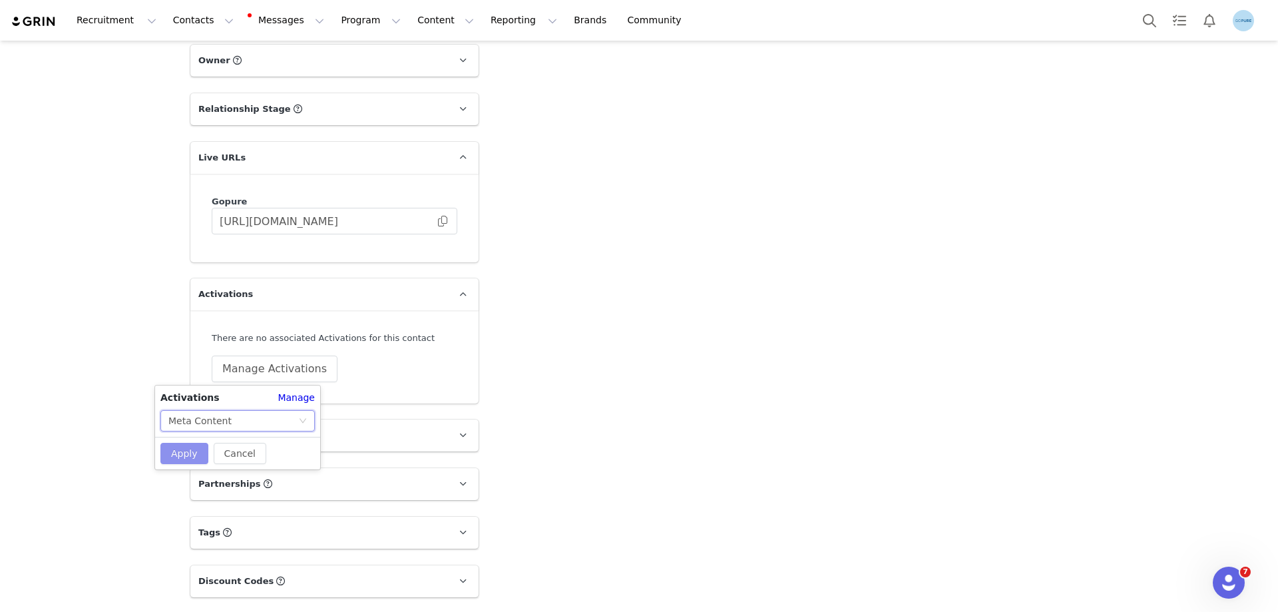
click at [194, 456] on button "Apply" at bounding box center [184, 453] width 48 height 21
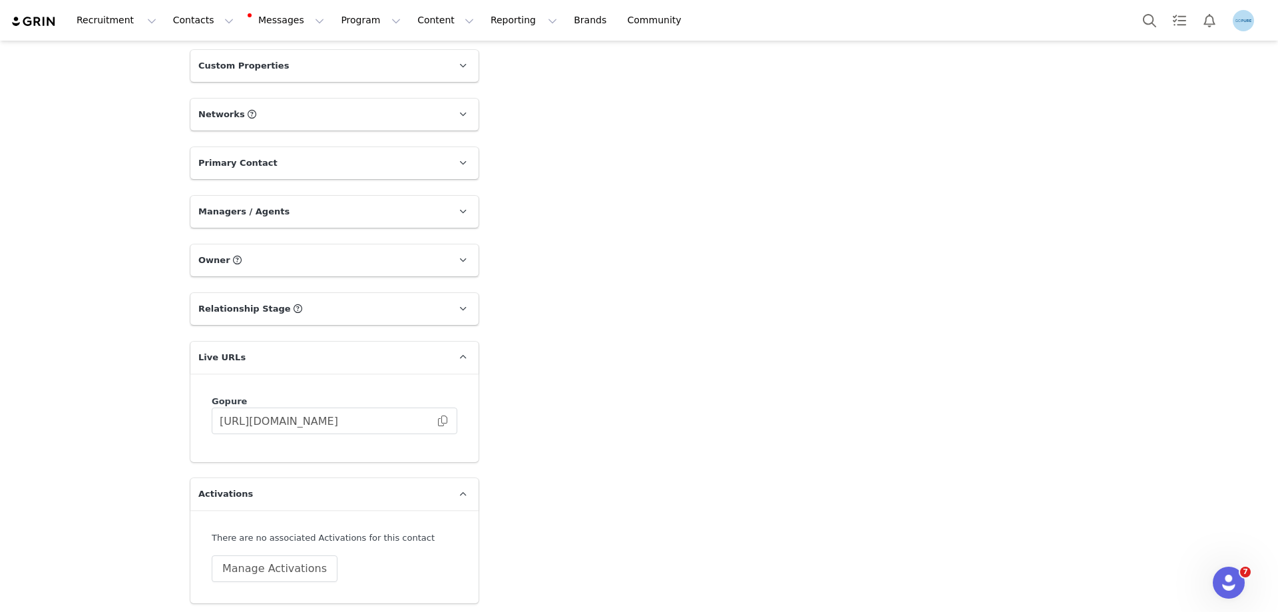
scroll to position [866, 0]
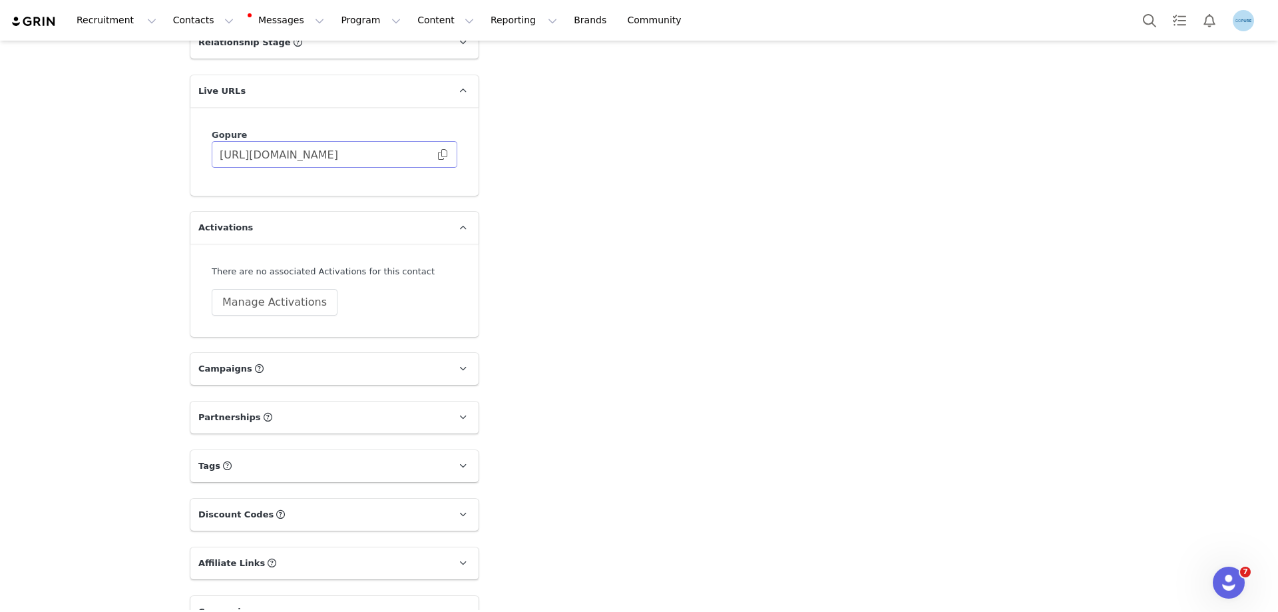
click at [441, 154] on span at bounding box center [442, 154] width 13 height 0
click at [254, 302] on button "Manage Activations" at bounding box center [275, 302] width 126 height 27
click at [234, 344] on div "Select Activation" at bounding box center [237, 354] width 154 height 21
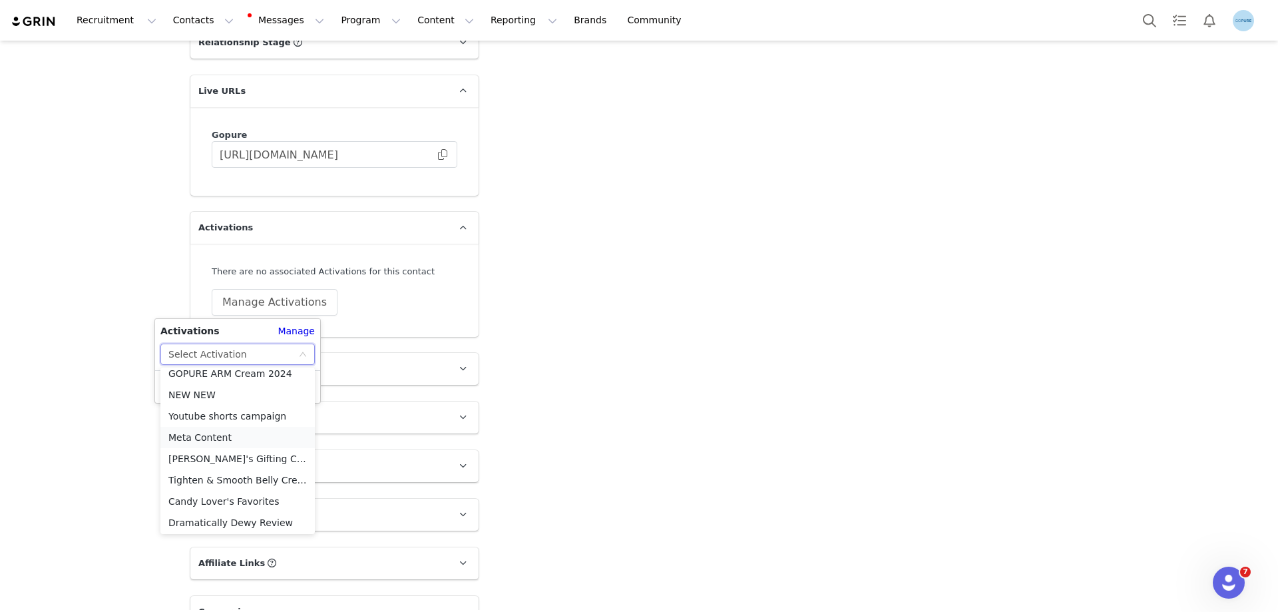
scroll to position [542, 0]
click at [222, 440] on li "Meta Content" at bounding box center [237, 435] width 154 height 21
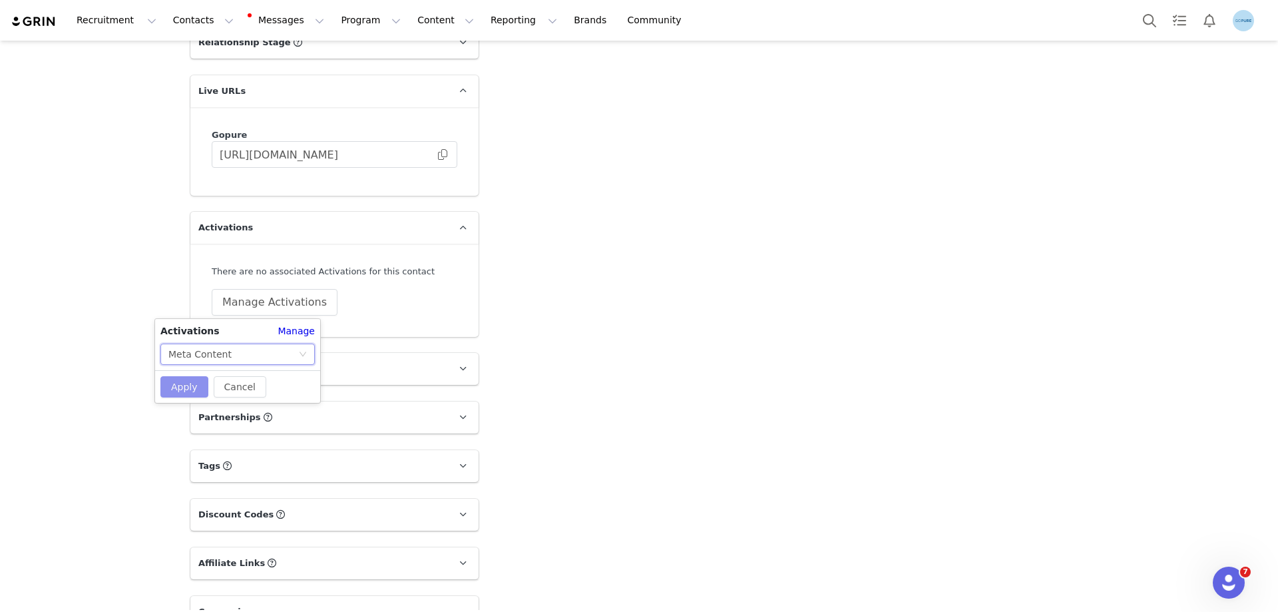
click at [197, 388] on button "Apply" at bounding box center [184, 386] width 48 height 21
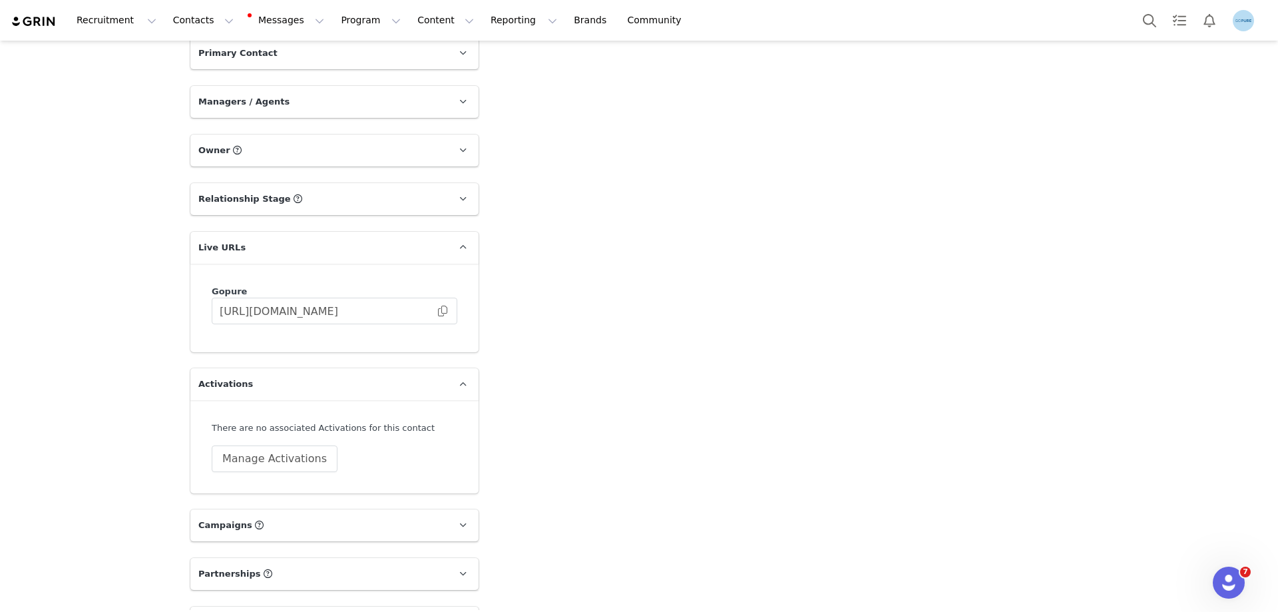
scroll to position [866, 0]
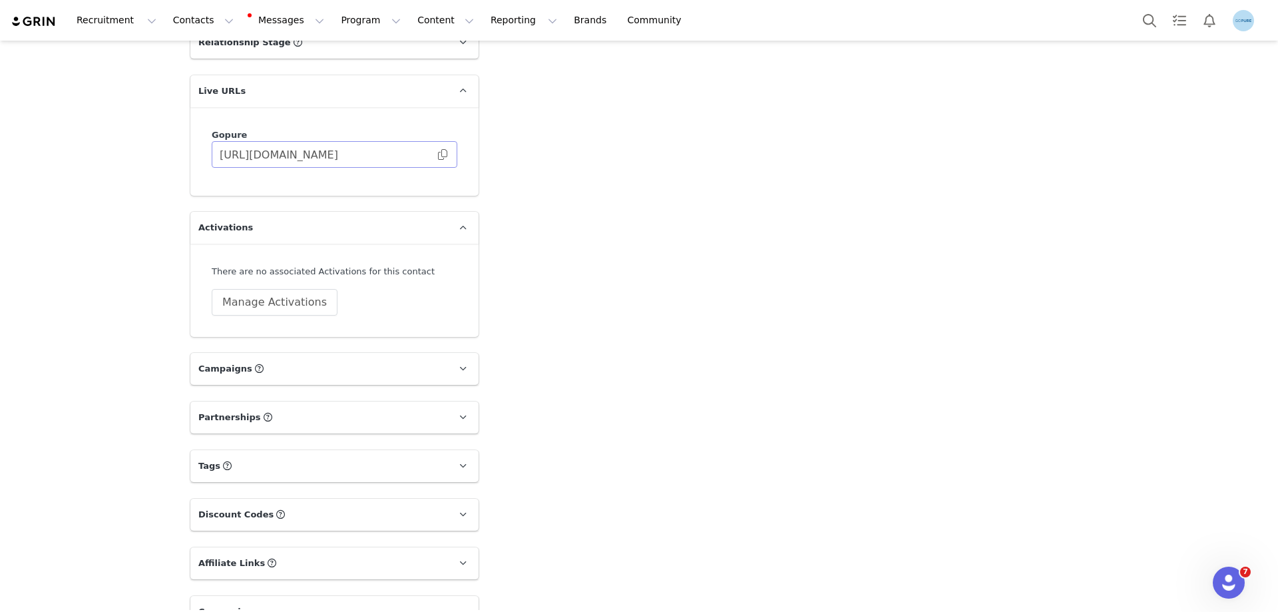
click at [439, 154] on span at bounding box center [442, 154] width 13 height 0
click at [250, 303] on button "Manage Activations" at bounding box center [275, 302] width 126 height 27
click at [256, 359] on div "Select Activation" at bounding box center [233, 354] width 130 height 20
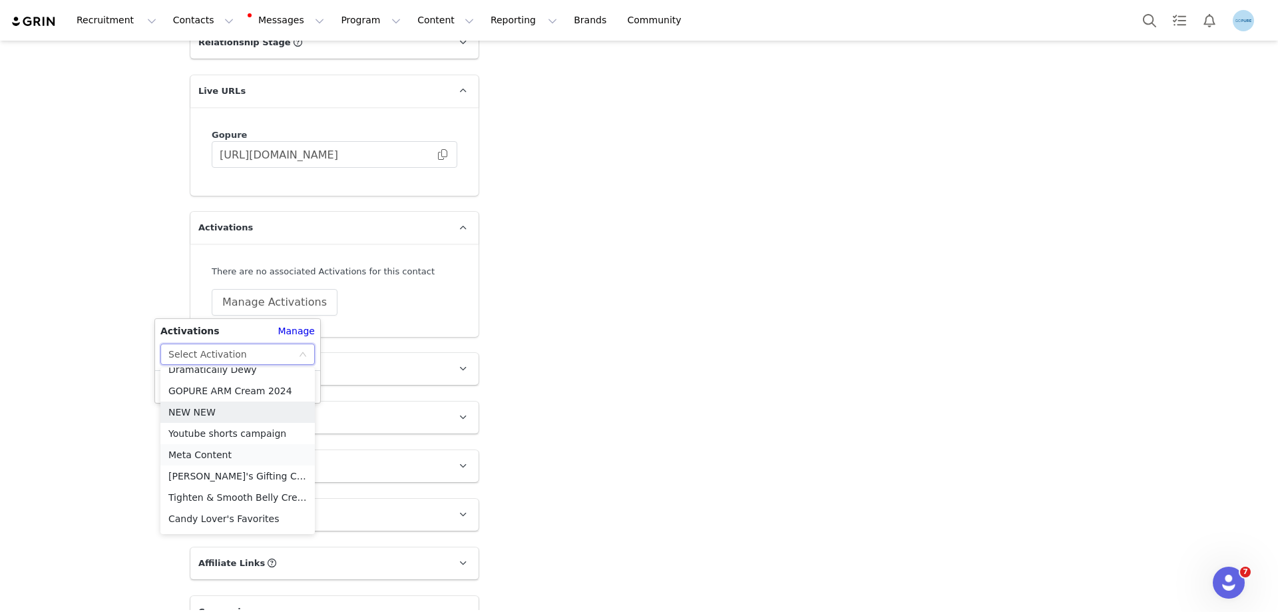
scroll to position [542, 0]
click at [222, 435] on li "Meta Content" at bounding box center [237, 435] width 154 height 21
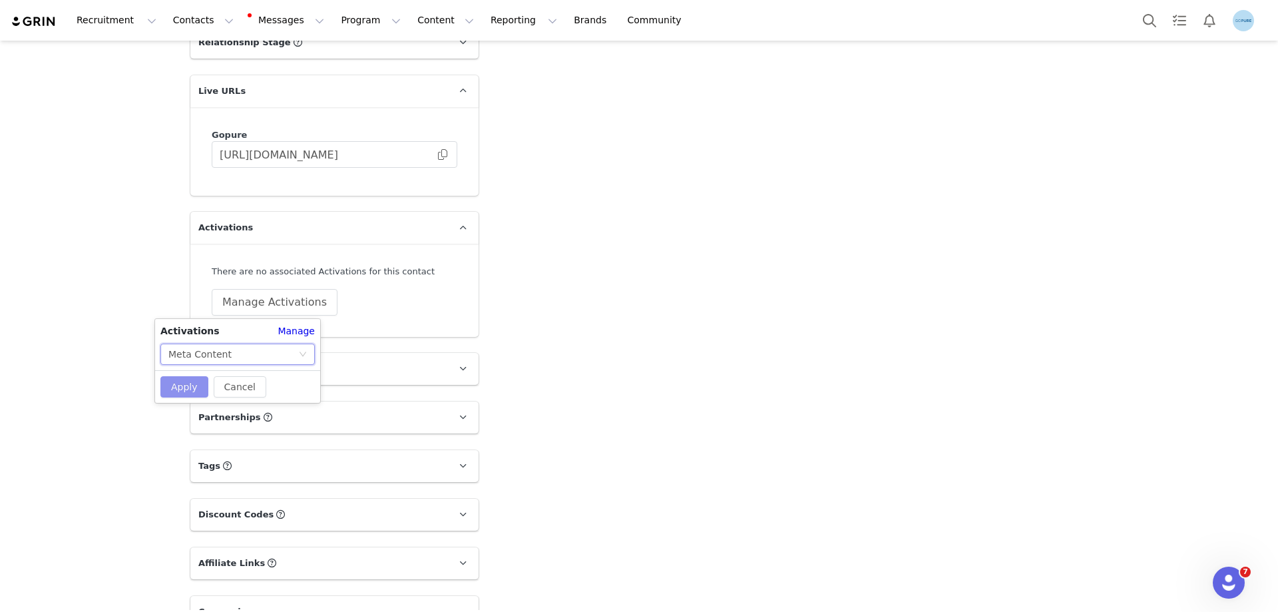
click at [194, 387] on button "Apply" at bounding box center [184, 386] width 48 height 21
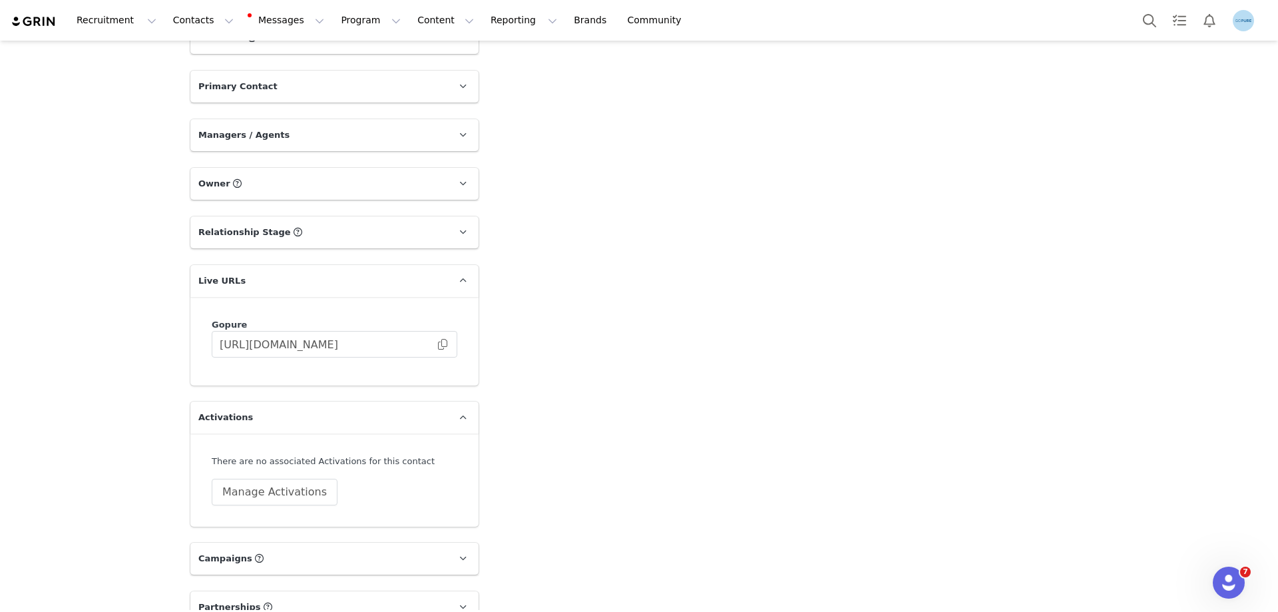
scroll to position [809, 0]
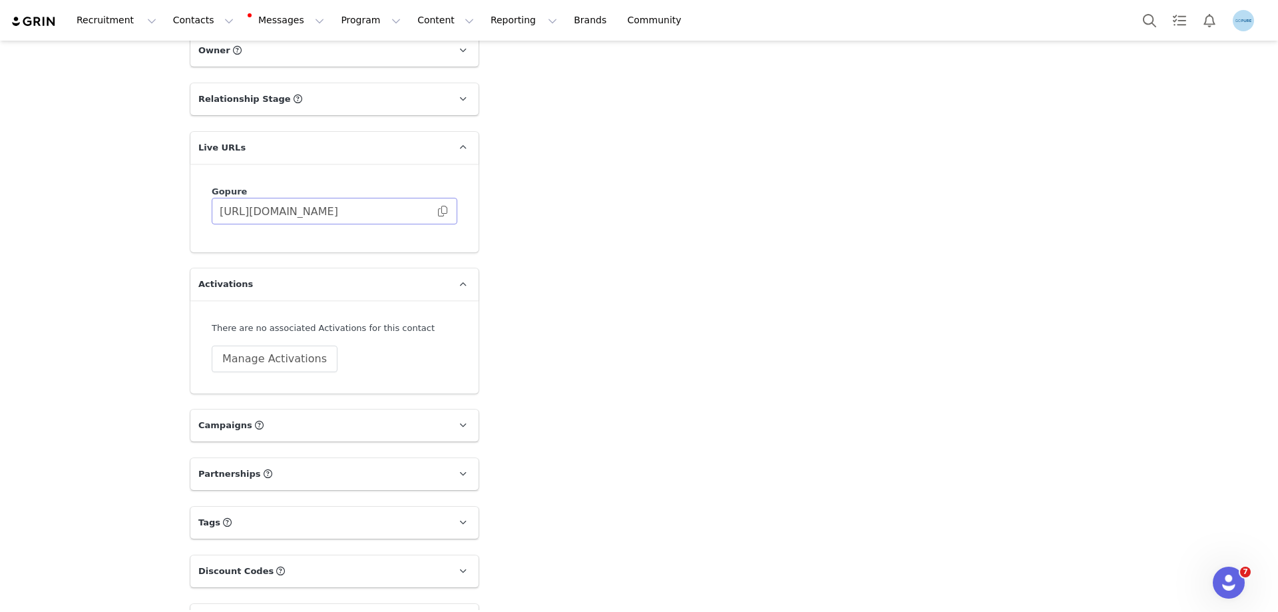
click at [442, 211] on span at bounding box center [442, 211] width 13 height 0
click at [307, 366] on button "Manage Activations" at bounding box center [275, 359] width 126 height 27
click at [274, 405] on div "Select Activation" at bounding box center [233, 411] width 130 height 20
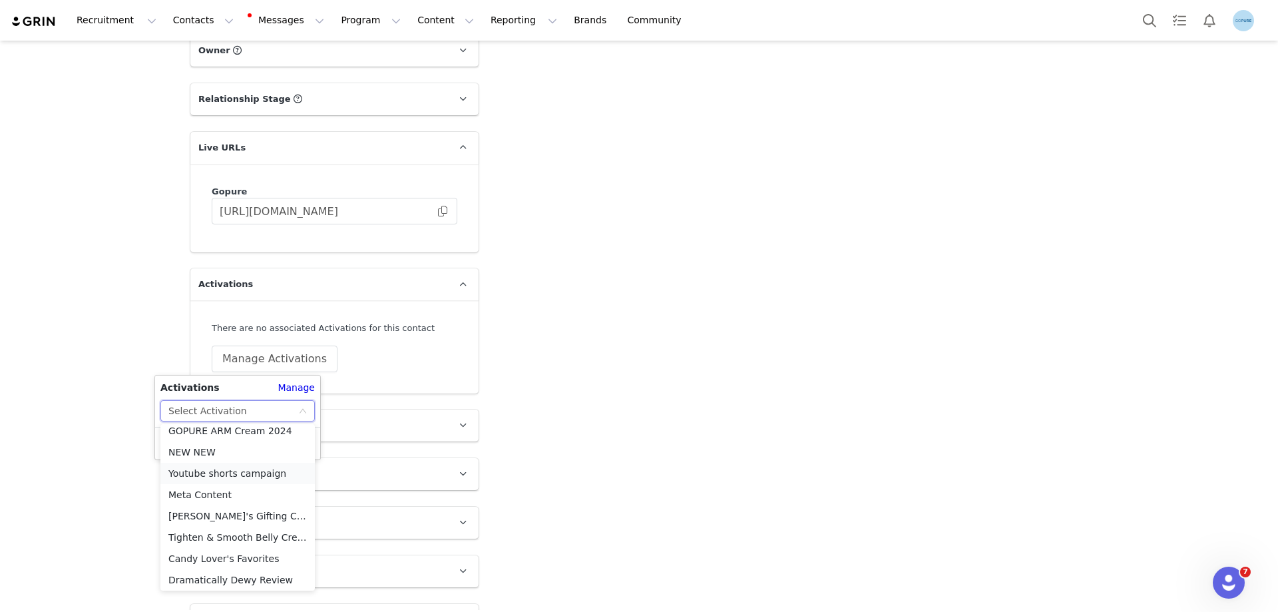
scroll to position [542, 0]
drag, startPoint x: 218, startPoint y: 493, endPoint x: 224, endPoint y: 483, distance: 11.6
click at [218, 493] on li "Meta Content" at bounding box center [237, 491] width 154 height 21
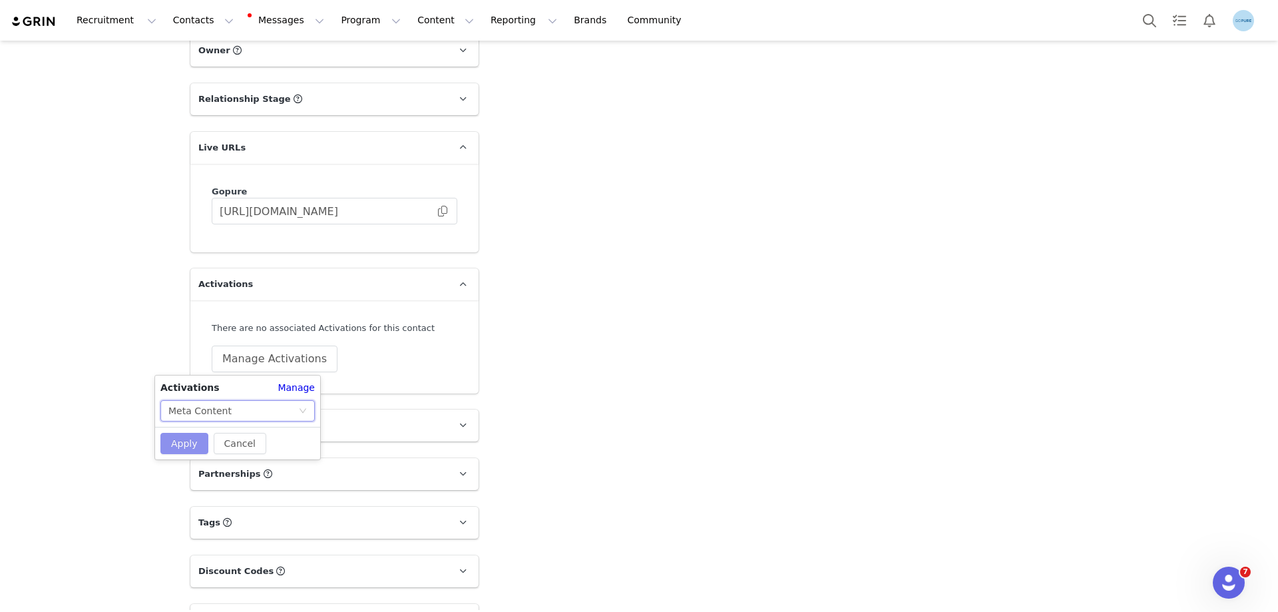
click at [198, 440] on button "Apply" at bounding box center [184, 443] width 48 height 21
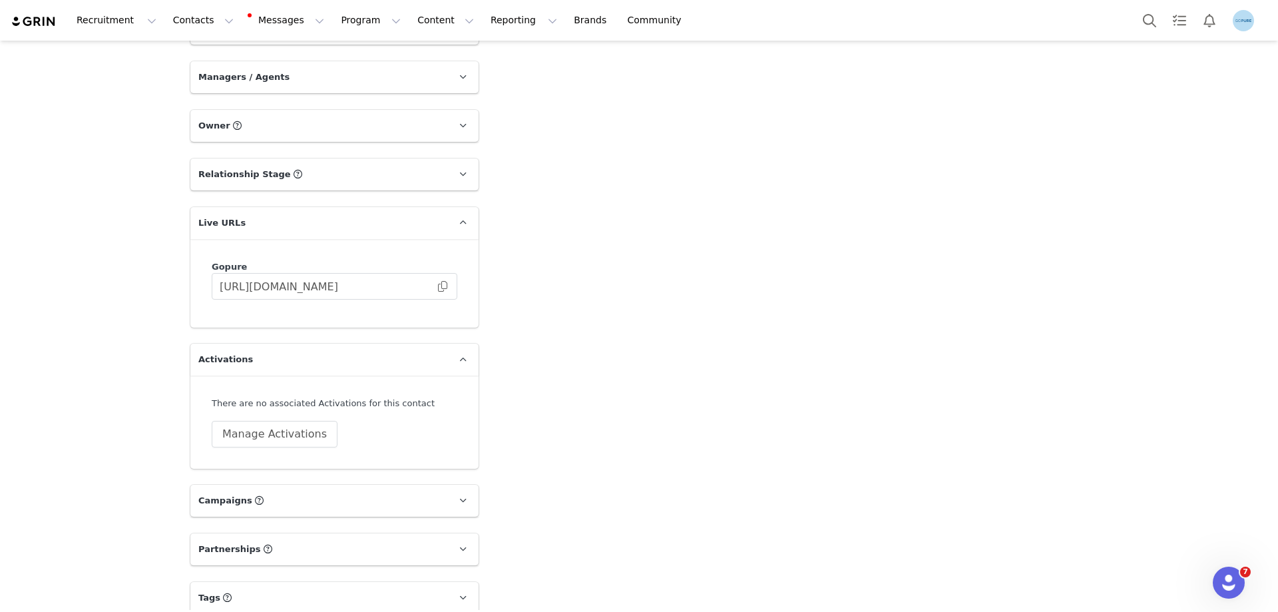
scroll to position [866, 0]
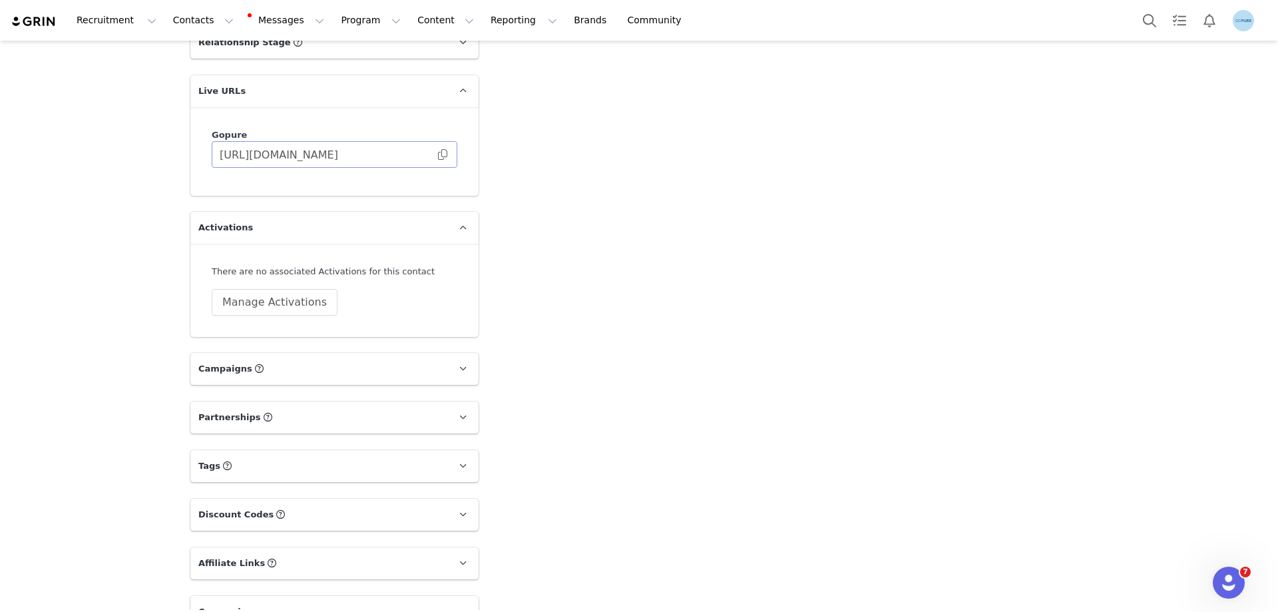
click at [437, 154] on span at bounding box center [442, 154] width 13 height 0
drag, startPoint x: 307, startPoint y: 300, endPoint x: 314, endPoint y: 300, distance: 7.3
click at [307, 300] on button "Manage Activations" at bounding box center [275, 302] width 126 height 27
click at [234, 350] on div "Select Activation" at bounding box center [207, 354] width 79 height 20
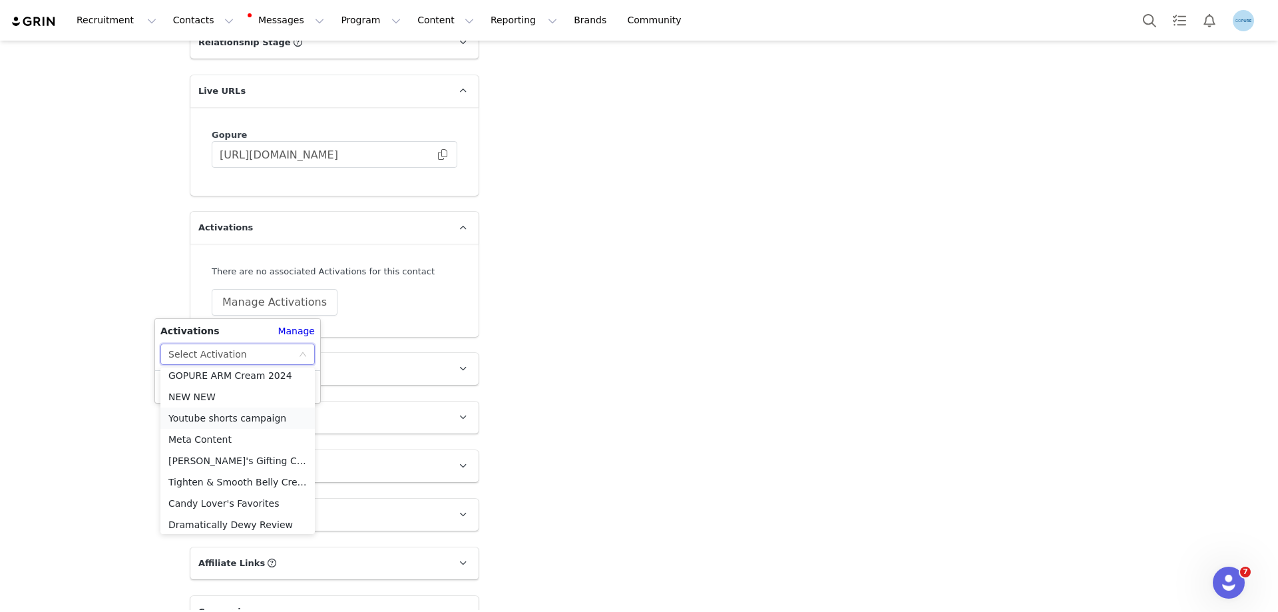
scroll to position [542, 0]
click at [210, 434] on li "Meta Content" at bounding box center [237, 435] width 154 height 21
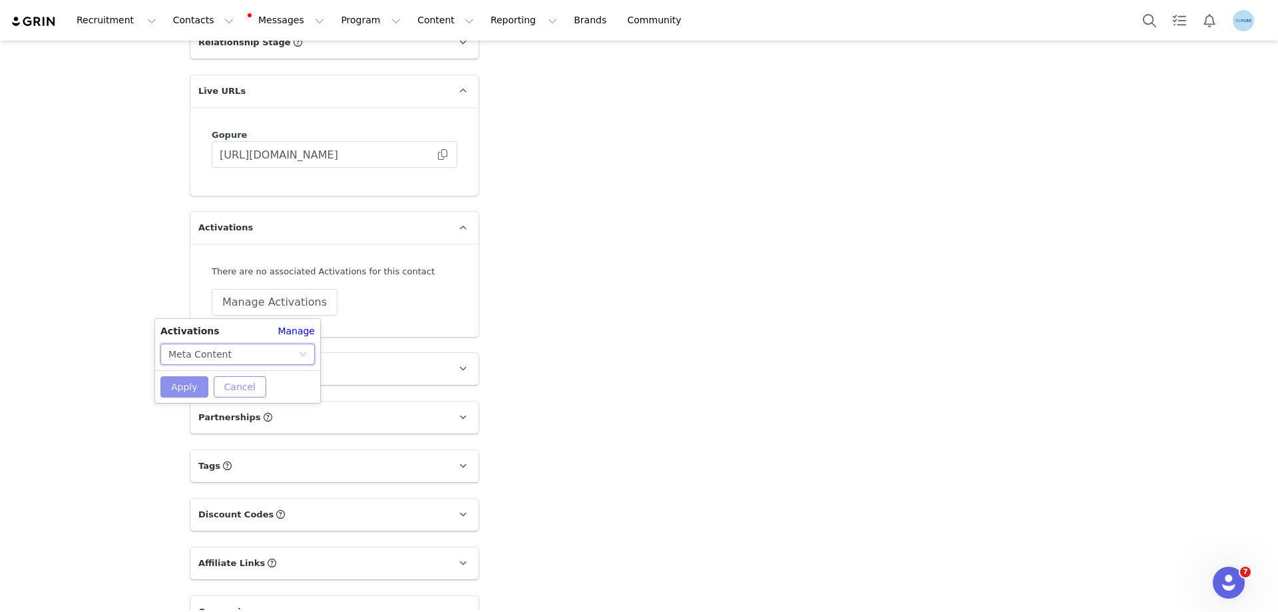
drag, startPoint x: 188, startPoint y: 389, endPoint x: 230, endPoint y: 389, distance: 42.6
click at [188, 389] on button "Apply" at bounding box center [184, 386] width 48 height 21
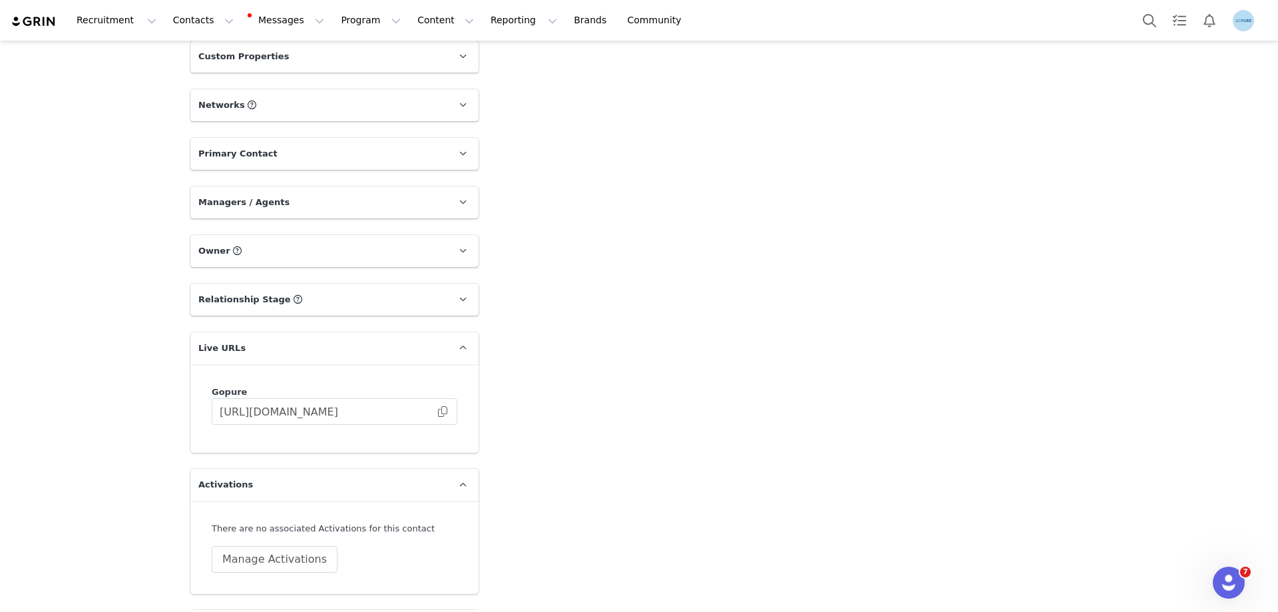
scroll to position [732, 0]
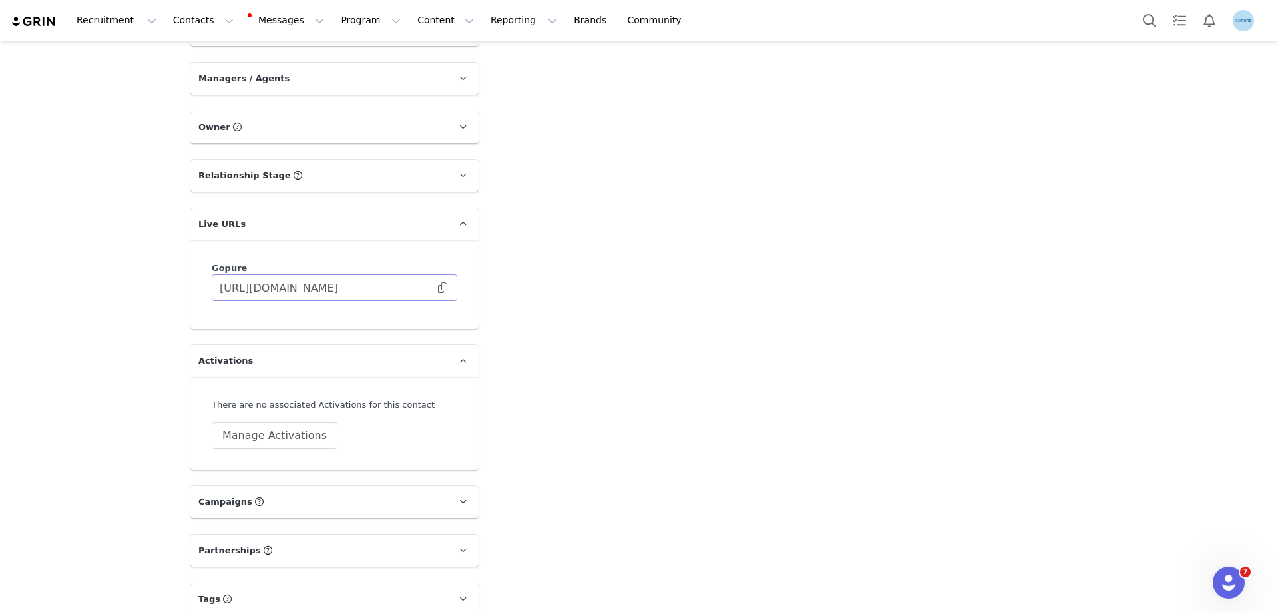
click at [437, 288] on span at bounding box center [442, 288] width 13 height 0
click at [309, 433] on button "Manage Activations" at bounding box center [275, 435] width 126 height 27
click at [252, 481] on div "Select Activation" at bounding box center [233, 487] width 130 height 20
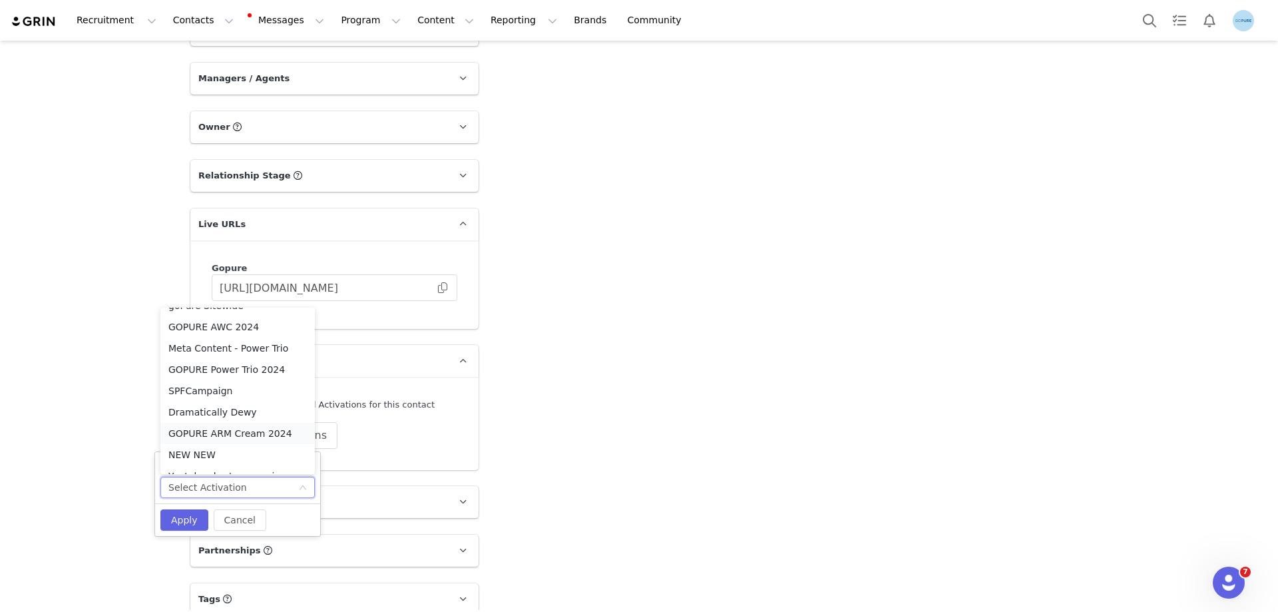
scroll to position [542, 0]
click at [209, 375] on li "Meta Content" at bounding box center [237, 375] width 154 height 21
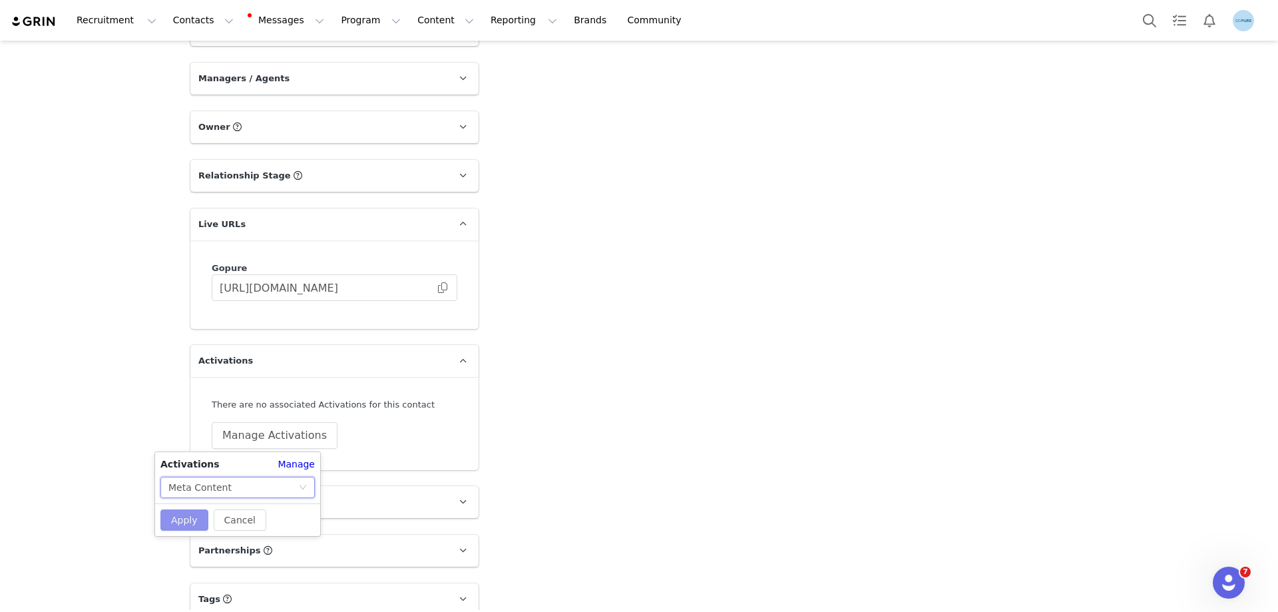
drag, startPoint x: 188, startPoint y: 517, endPoint x: 218, endPoint y: 520, distance: 29.5
click at [190, 518] on button "Apply" at bounding box center [184, 519] width 48 height 21
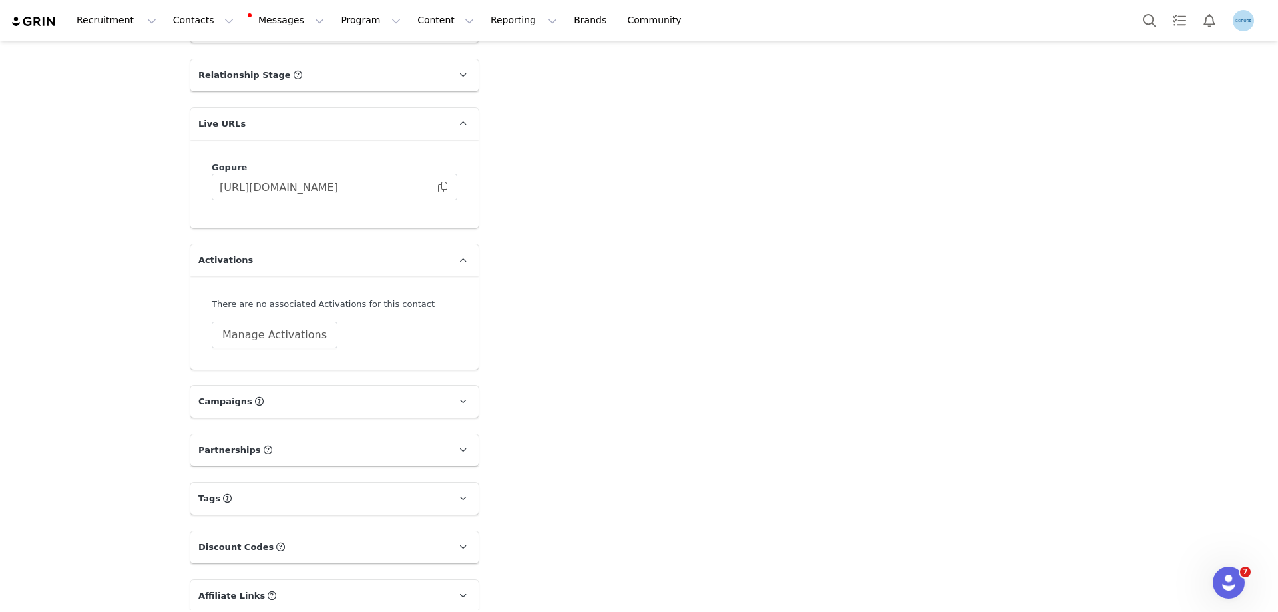
scroll to position [866, 0]
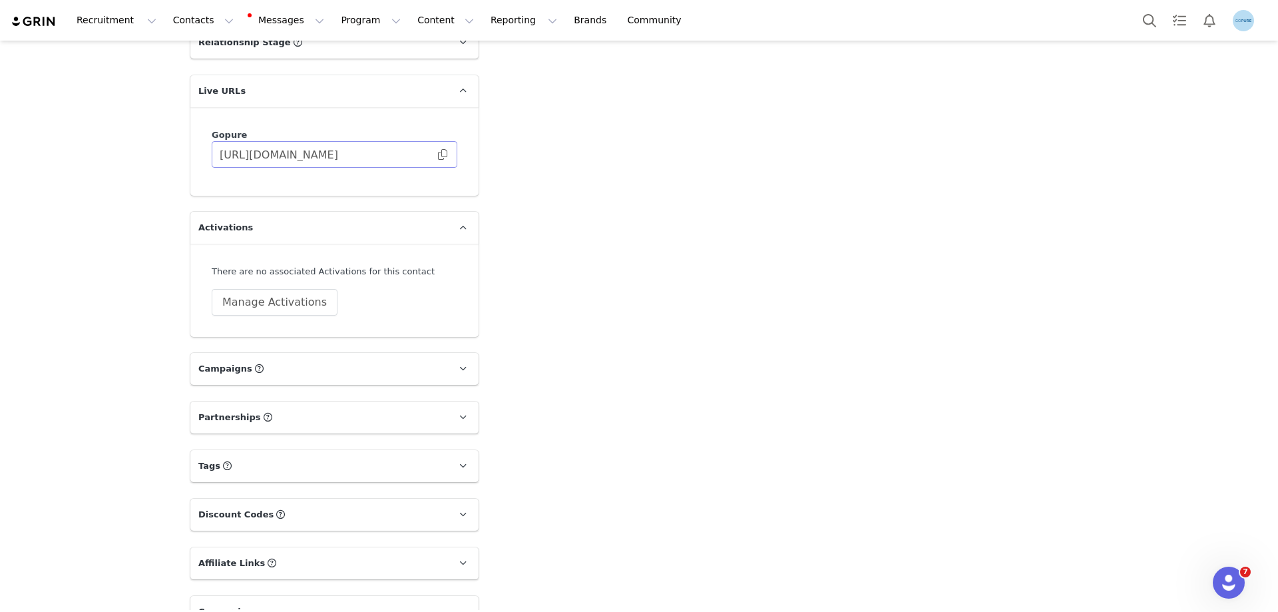
click at [436, 154] on span at bounding box center [442, 154] width 13 height 0
click at [246, 305] on button "Manage Activations" at bounding box center [275, 302] width 126 height 27
click at [237, 356] on div "Select Activation" at bounding box center [233, 354] width 130 height 20
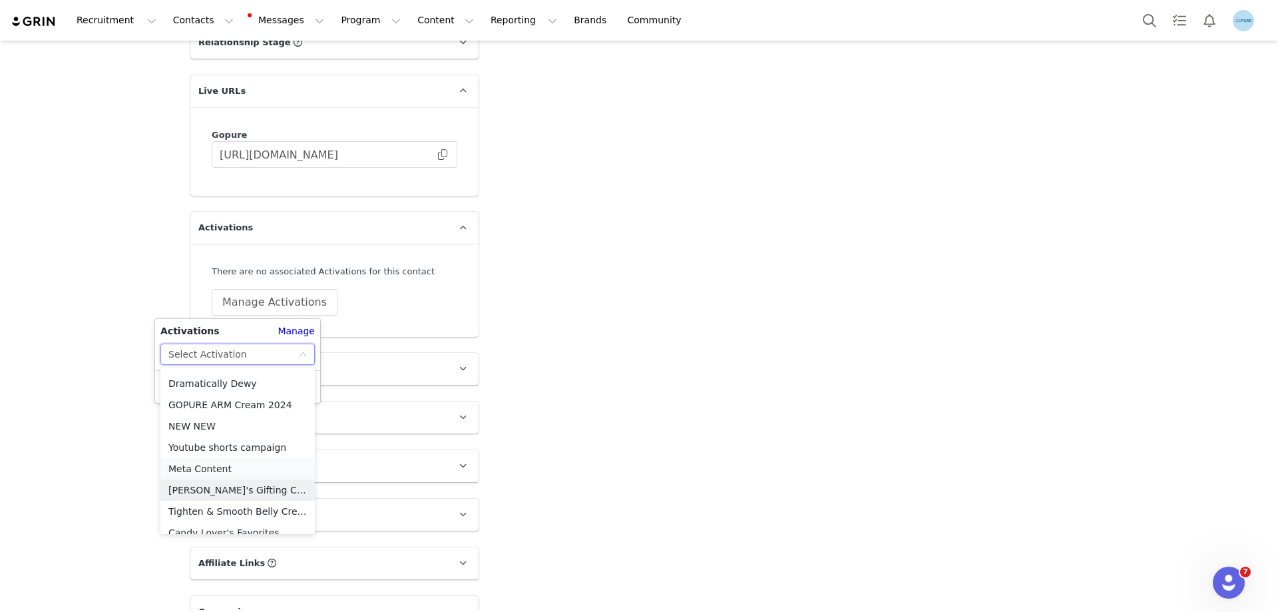
scroll to position [542, 0]
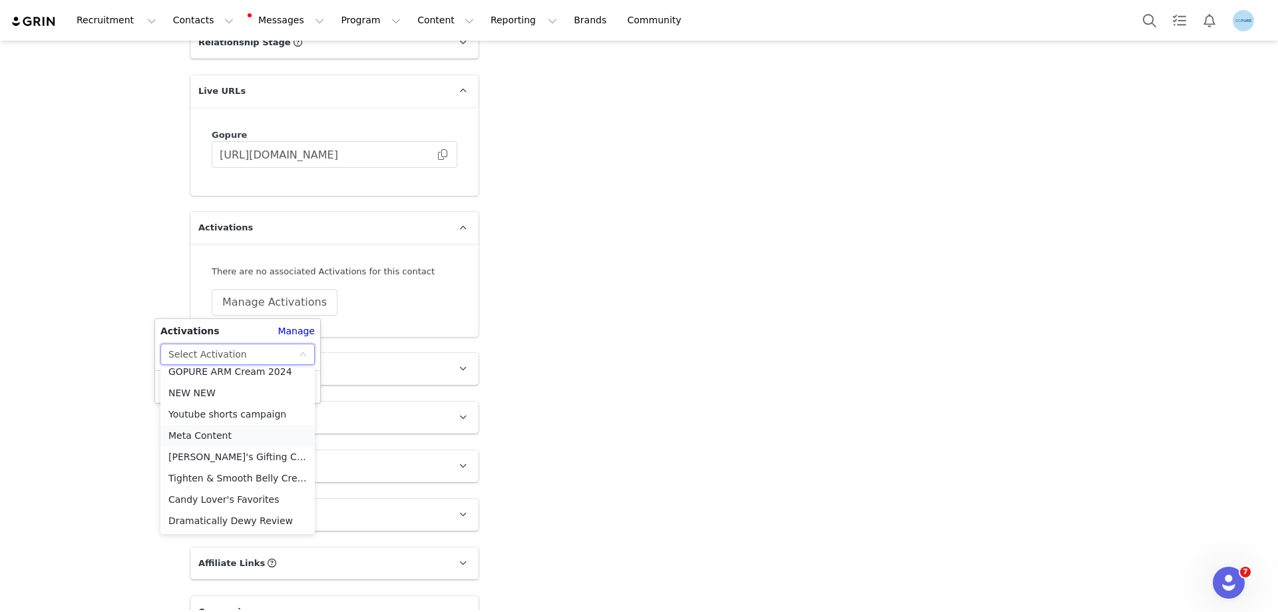
click at [206, 436] on li "Meta Content" at bounding box center [237, 435] width 154 height 21
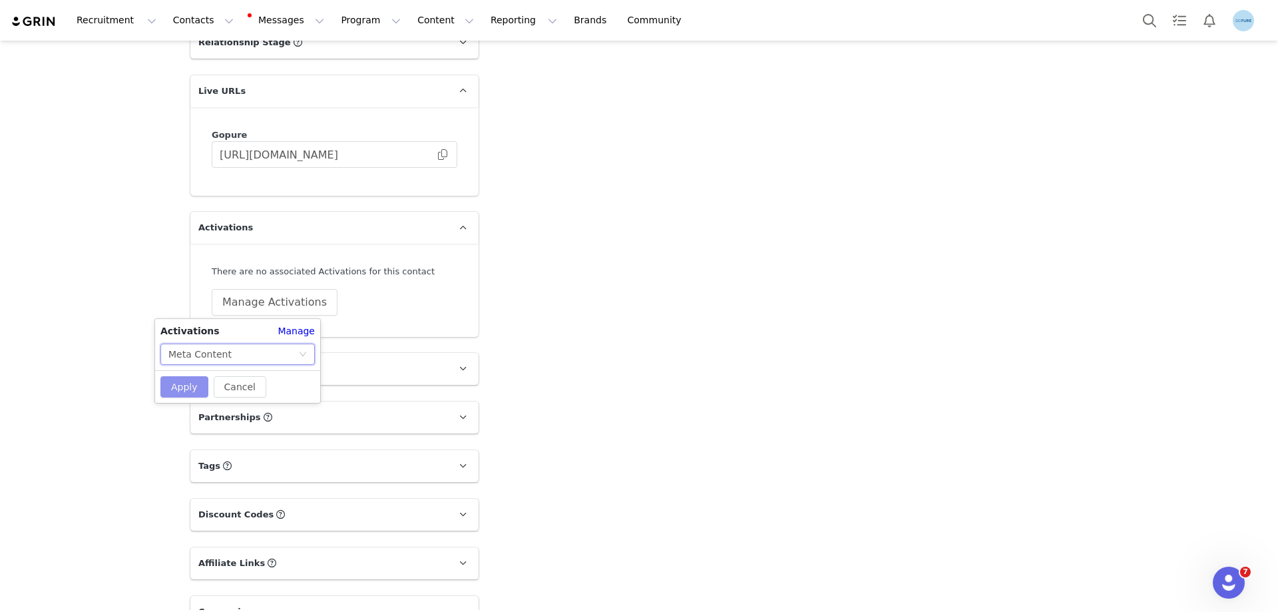
click at [180, 391] on button "Apply" at bounding box center [184, 386] width 48 height 21
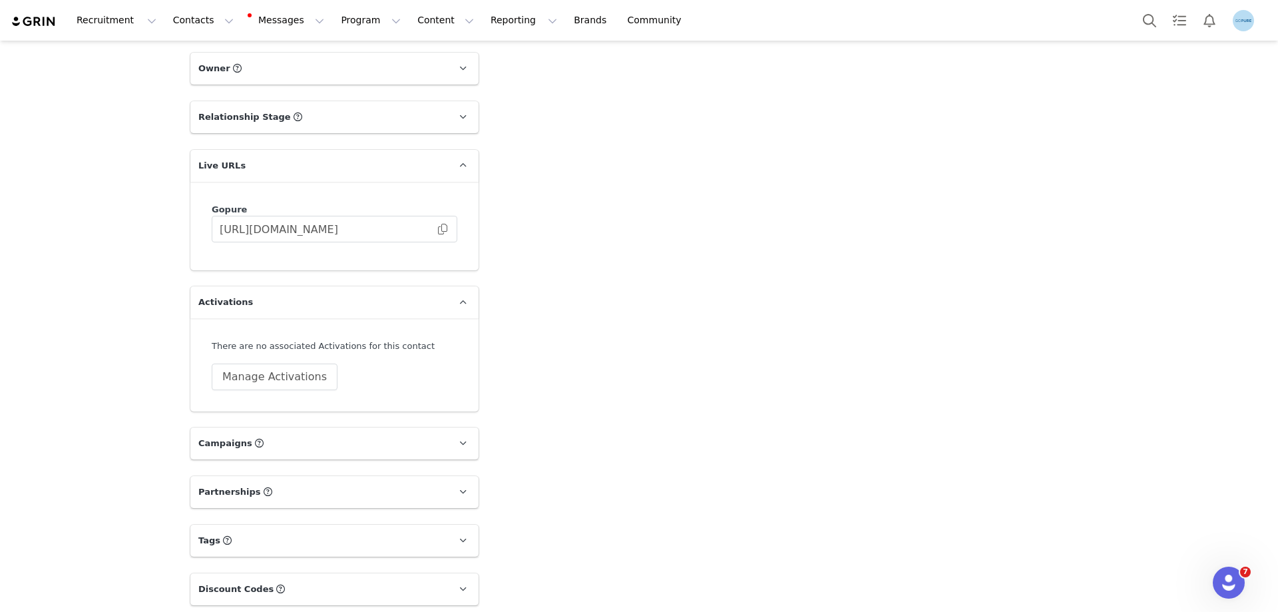
scroll to position [866, 0]
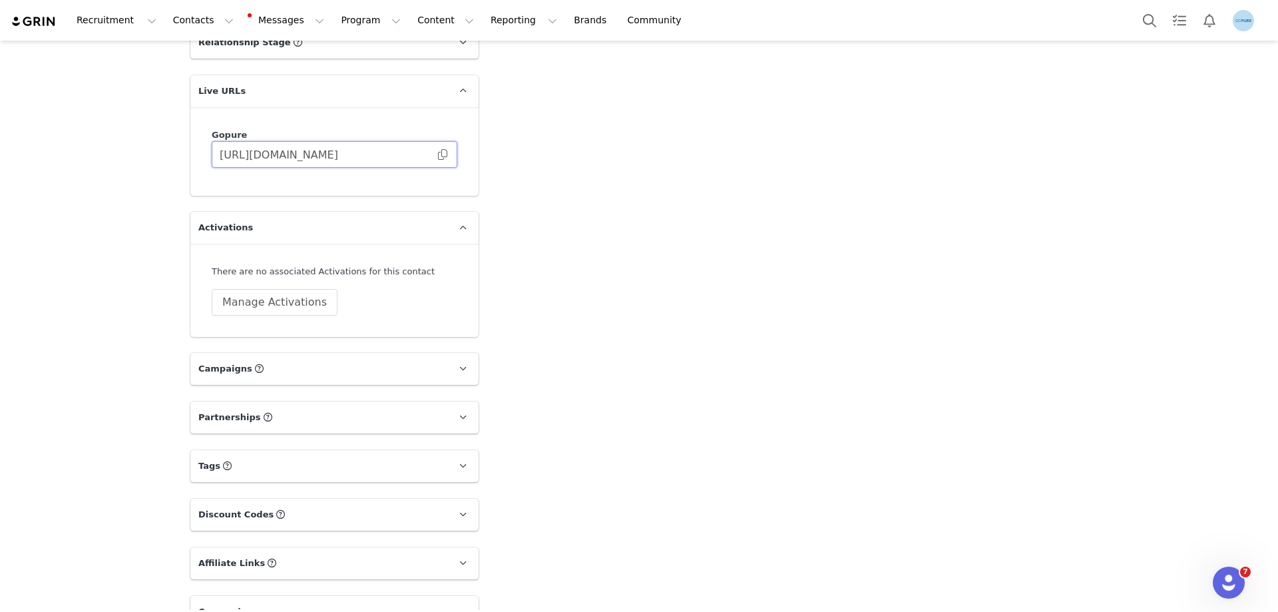
click at [443, 148] on input "[URL][DOMAIN_NAME]" at bounding box center [335, 154] width 246 height 27
click at [438, 154] on span at bounding box center [442, 154] width 13 height 0
click at [278, 307] on button "Manage Activations" at bounding box center [275, 302] width 126 height 27
click at [261, 358] on div "Select Activation" at bounding box center [233, 354] width 130 height 20
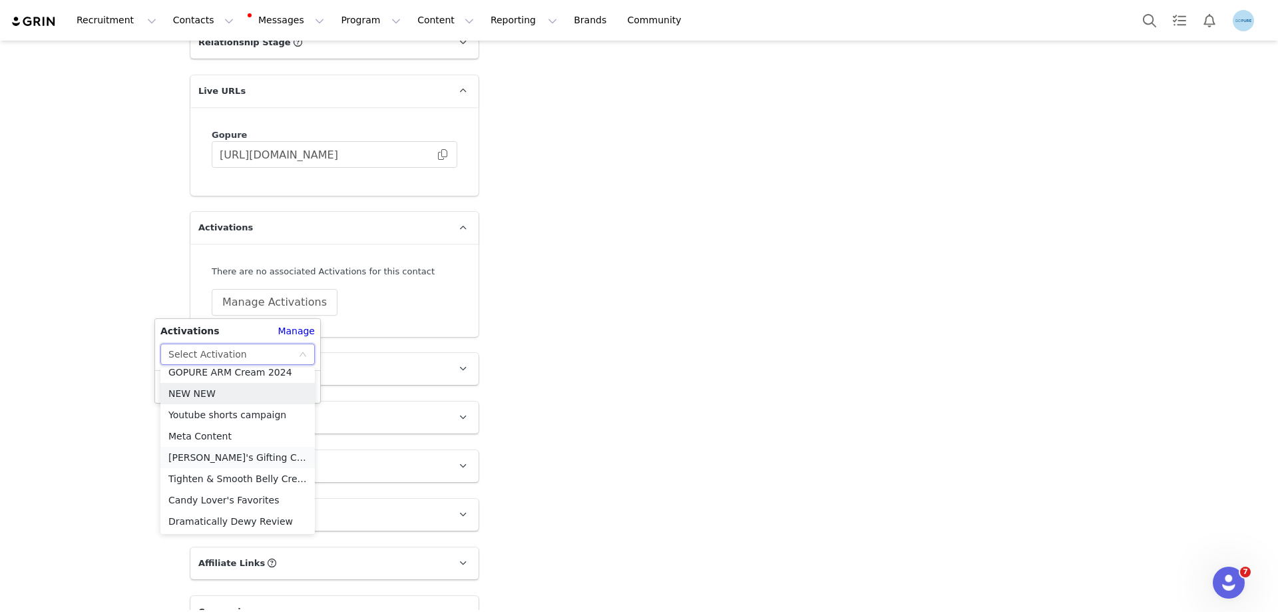
scroll to position [542, 0]
drag, startPoint x: 196, startPoint y: 433, endPoint x: 198, endPoint y: 401, distance: 32.1
click at [196, 433] on li "Meta Content" at bounding box center [237, 435] width 154 height 21
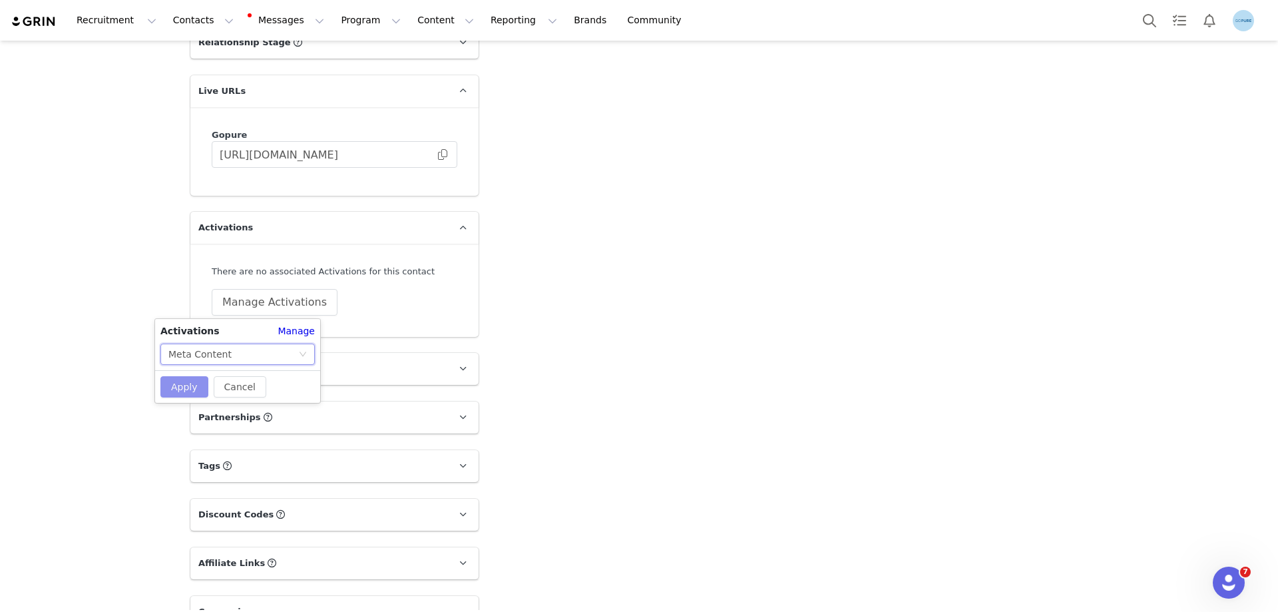
click at [187, 389] on button "Apply" at bounding box center [184, 386] width 48 height 21
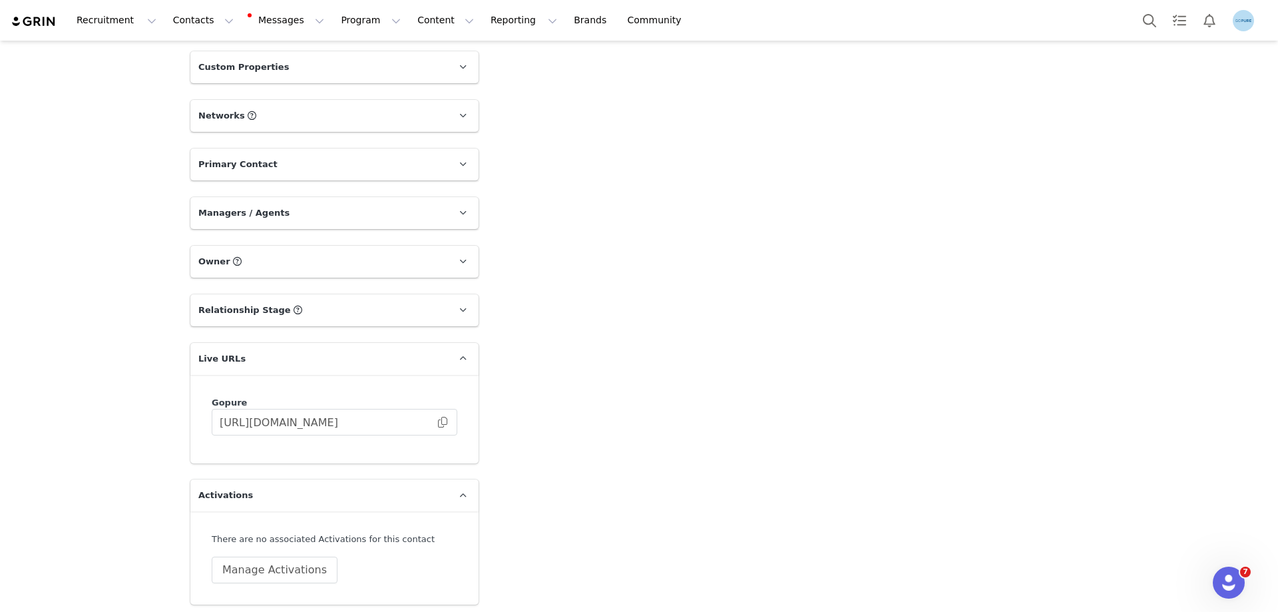
scroll to position [732, 0]
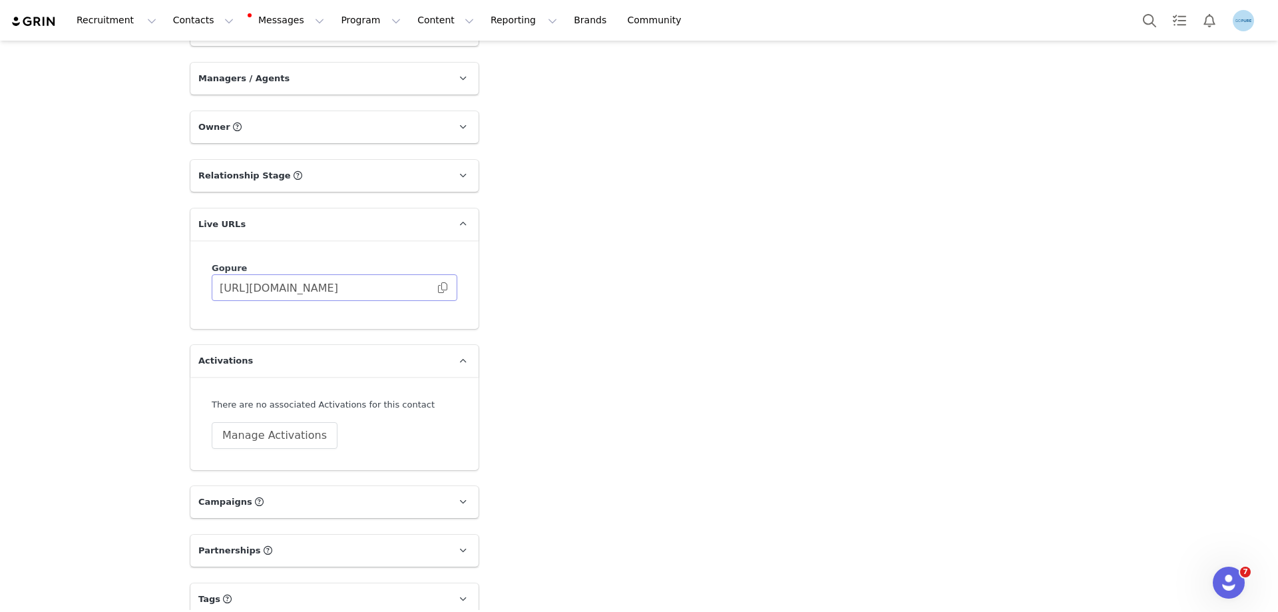
click at [436, 288] on span at bounding box center [442, 288] width 13 height 0
click at [254, 437] on button "Manage Activations" at bounding box center [275, 435] width 126 height 27
click at [226, 490] on div "Select Activation" at bounding box center [207, 487] width 79 height 20
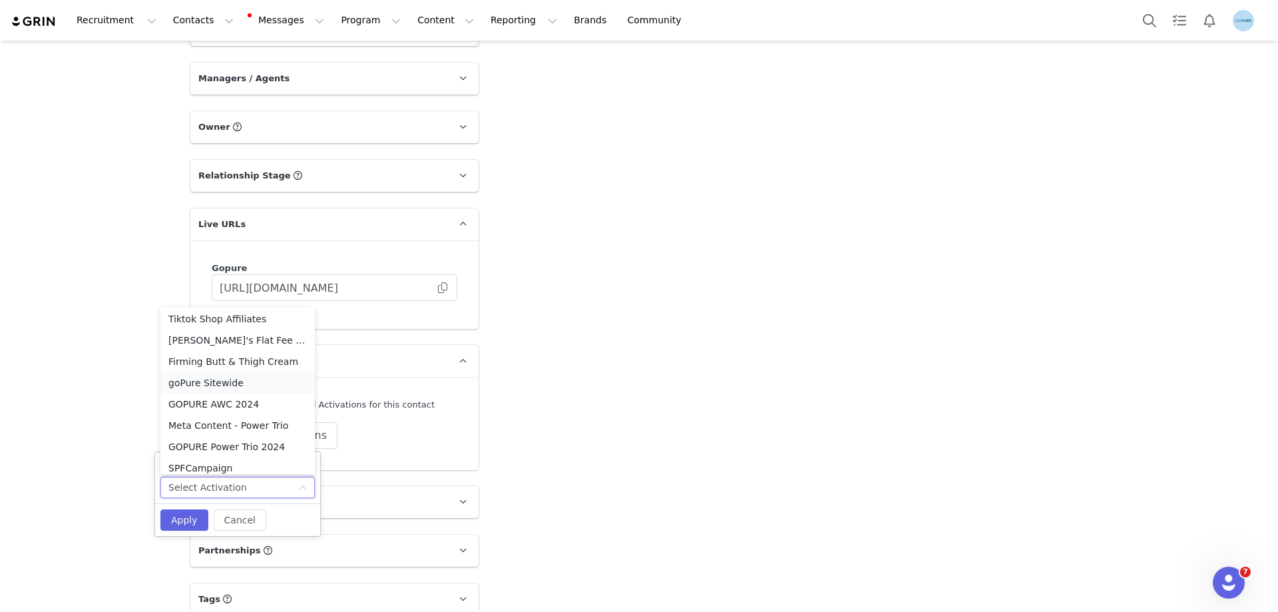
scroll to position [473, 0]
click at [206, 443] on li "Meta Content" at bounding box center [237, 444] width 154 height 21
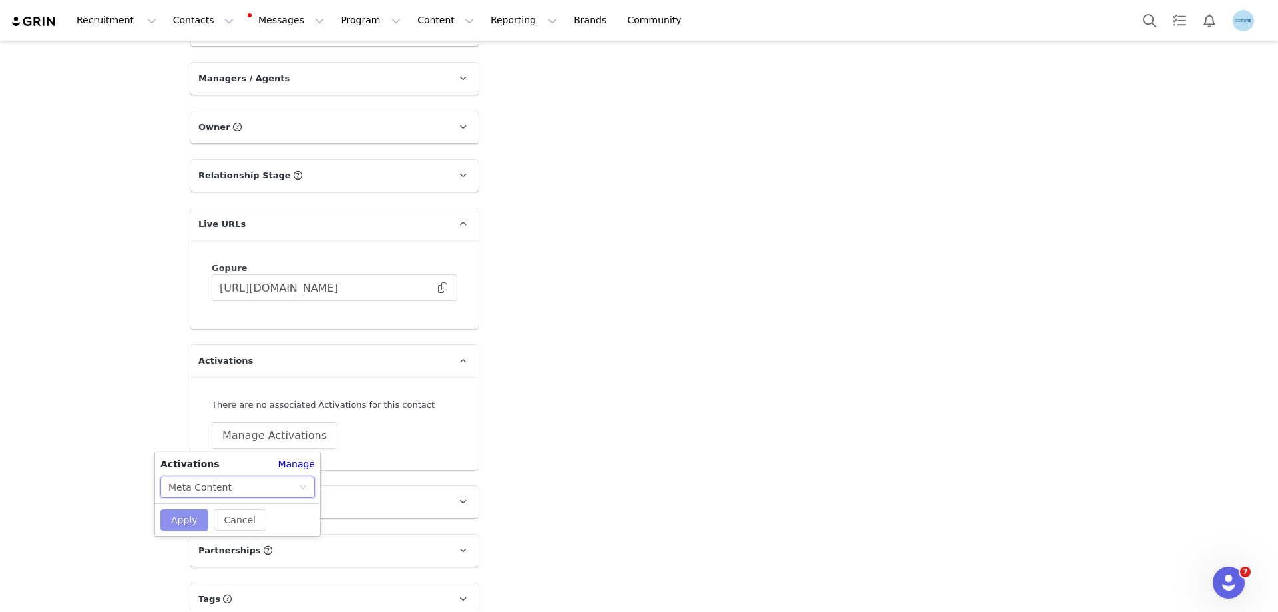
click at [189, 509] on div "Cancel Apply" at bounding box center [237, 519] width 165 height 33
click at [190, 513] on button "Apply" at bounding box center [184, 519] width 48 height 21
